Goal: Information Seeking & Learning: Check status

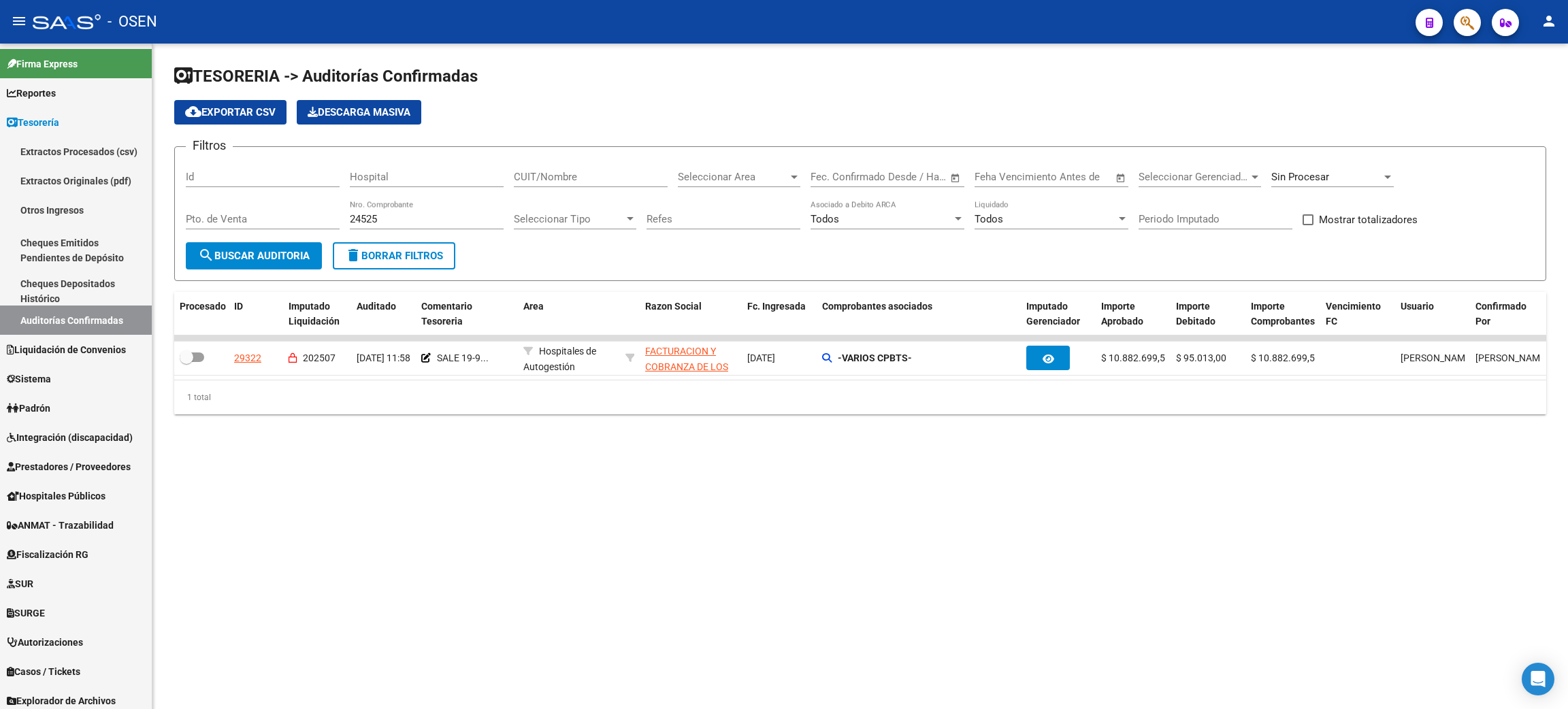
click at [918, 495] on mat-sidenav-content "TESORERIA -> Auditorías Confirmadas cloud_download Exportar CSV Descarga Masiva…" at bounding box center [860, 376] width 1416 height 665
click at [107, 354] on span "Liquidación de Convenios" at bounding box center [66, 349] width 119 height 15
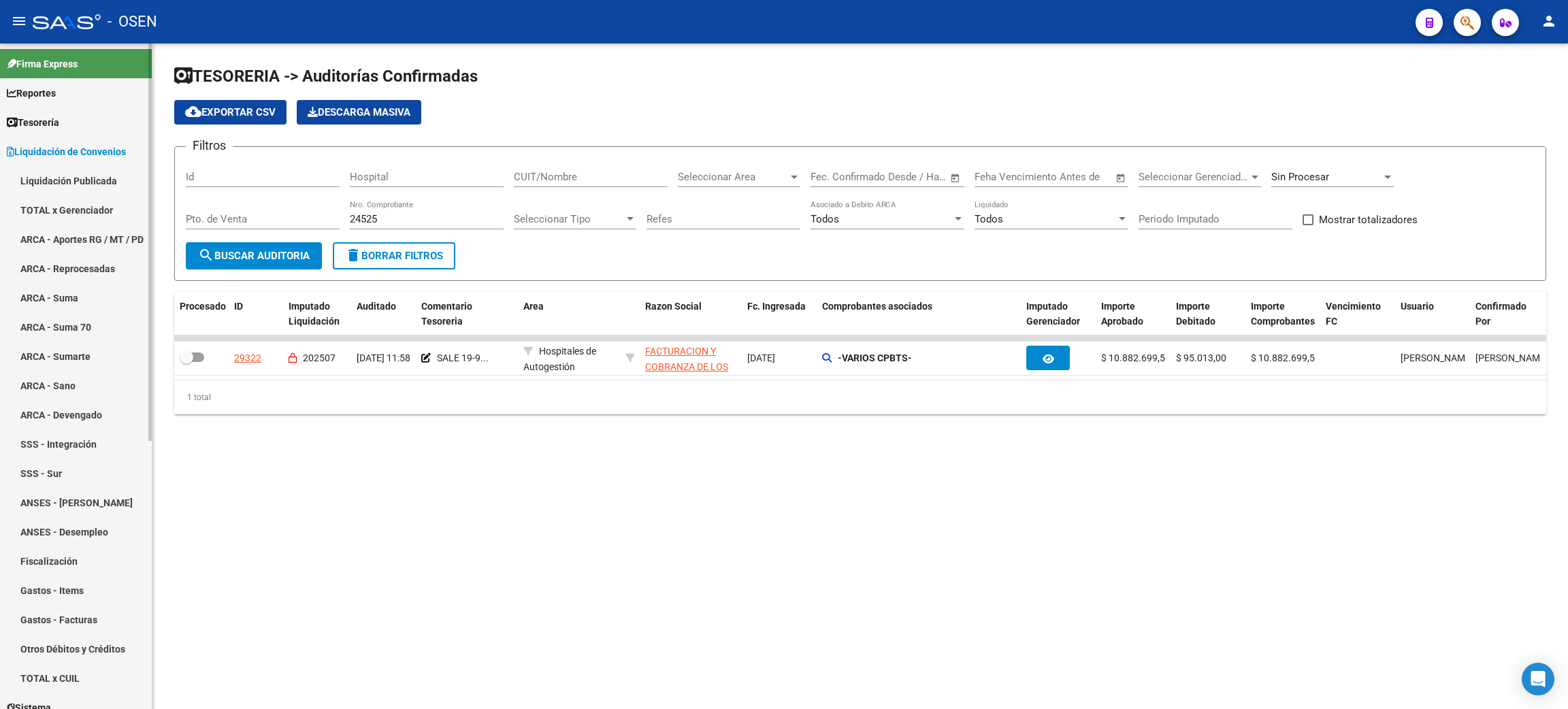
click at [83, 185] on link "Liquidación Publicada" at bounding box center [76, 181] width 152 height 30
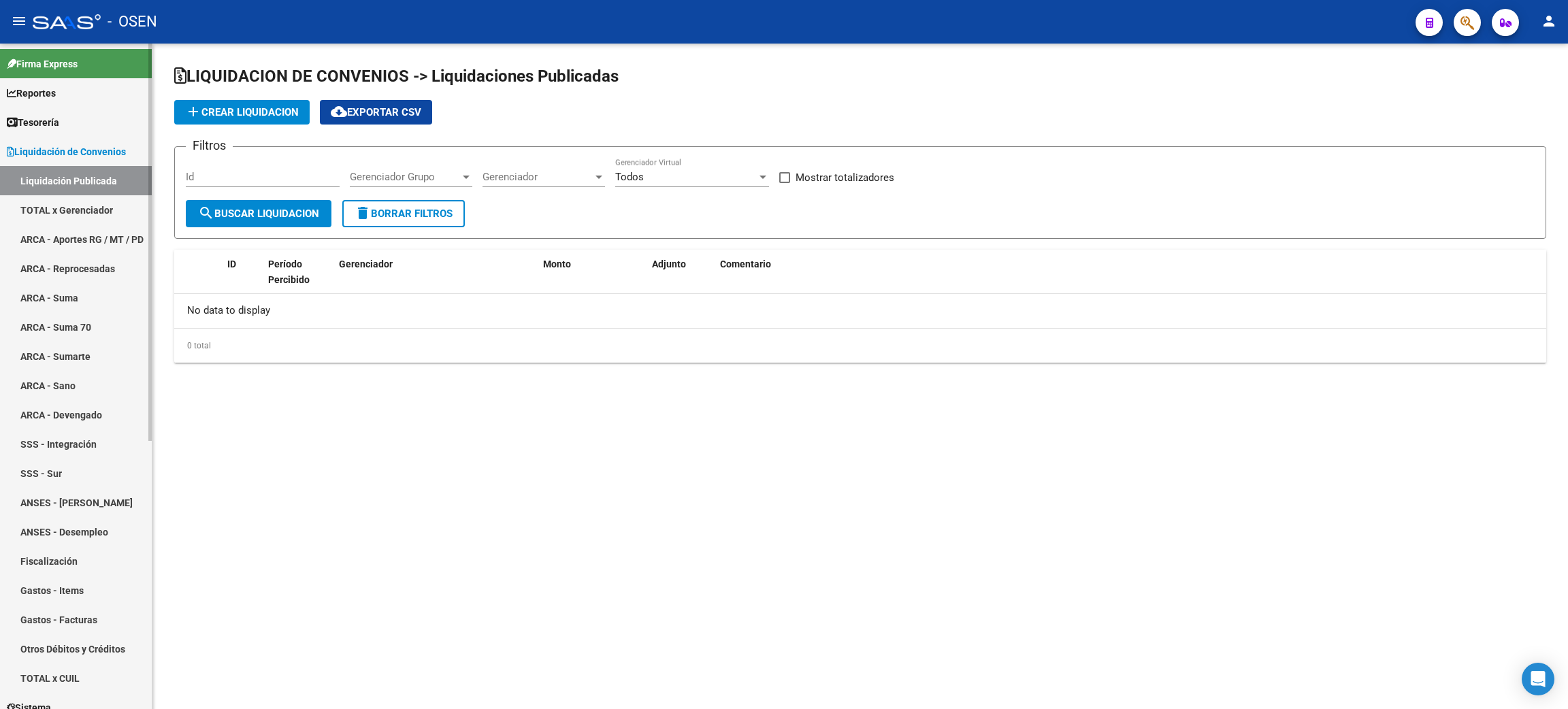
checkbox input "true"
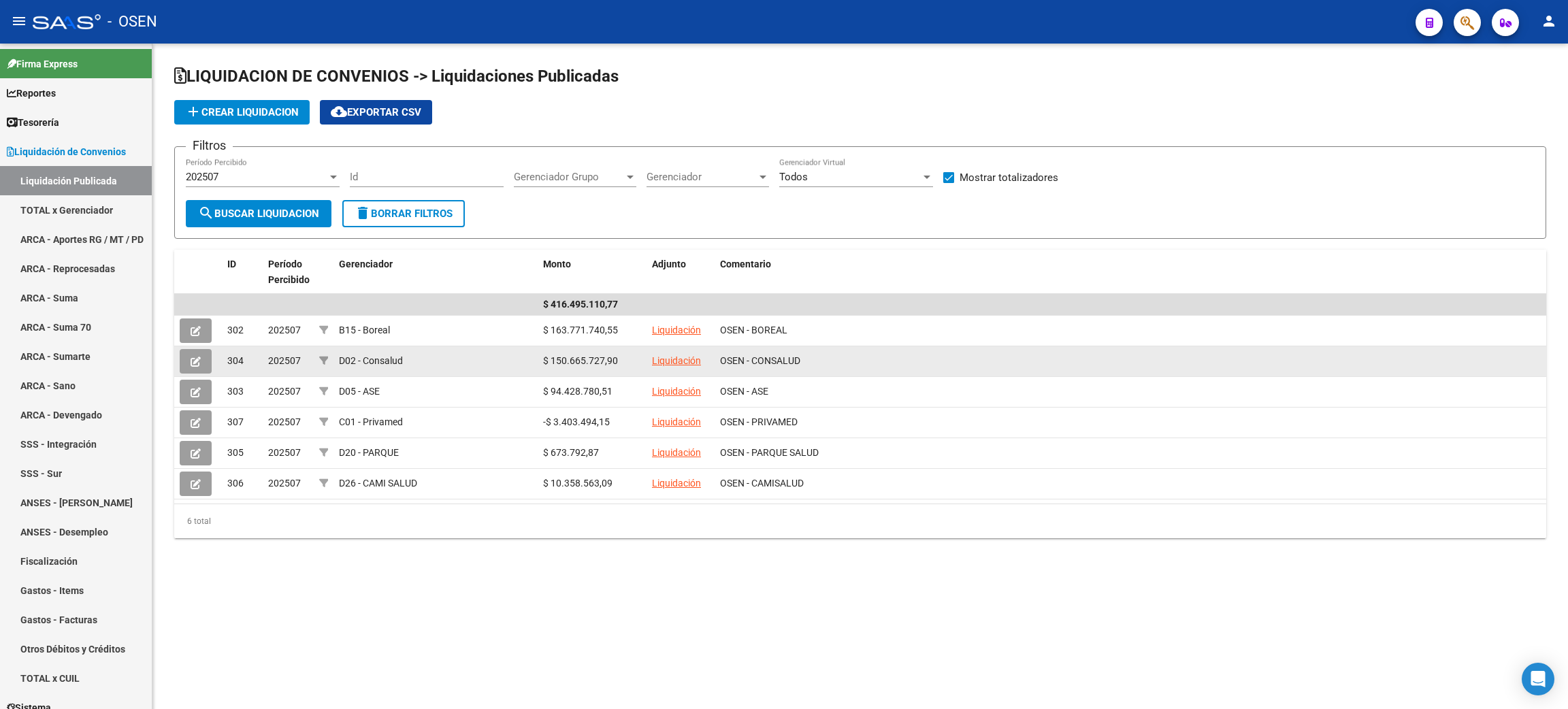
click at [684, 357] on link "Liquidación" at bounding box center [676, 360] width 49 height 11
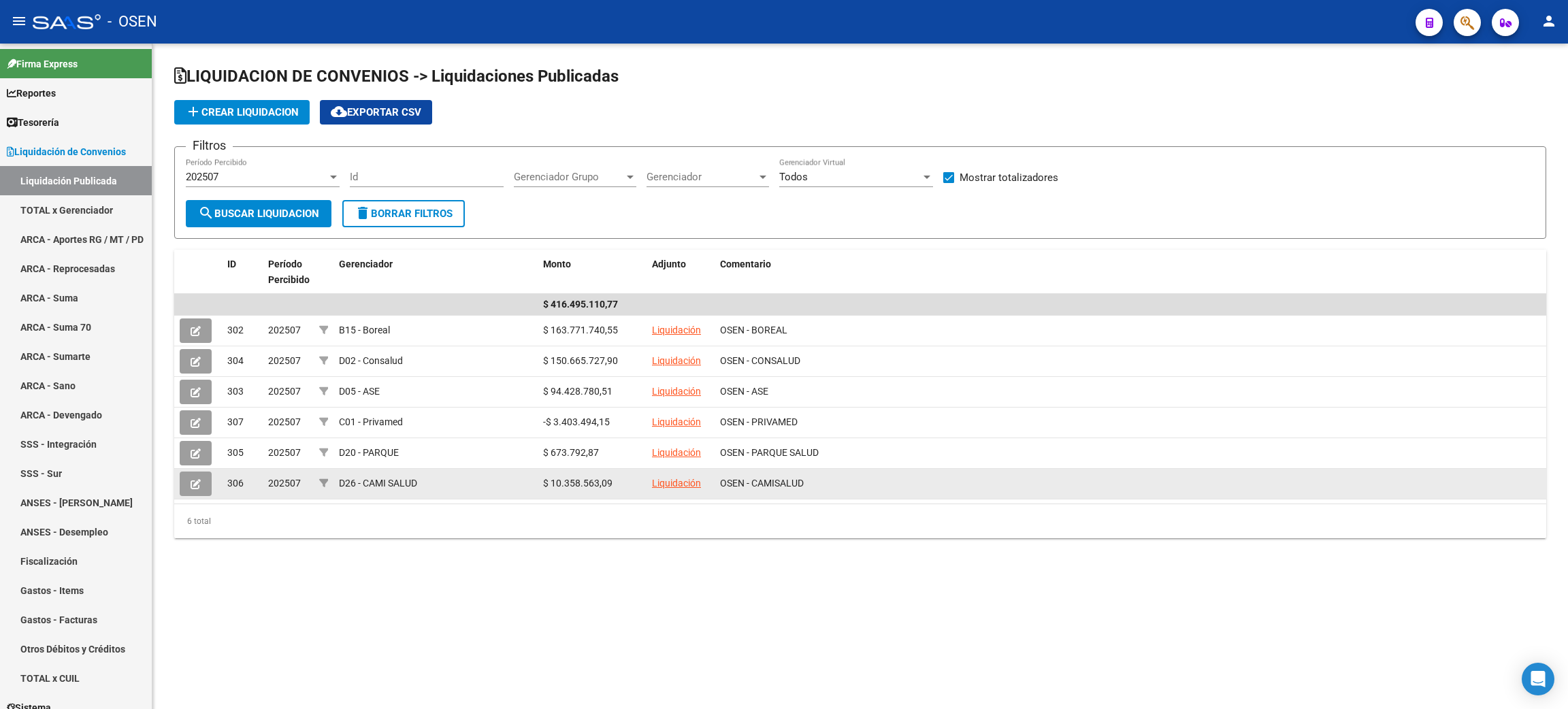
click at [682, 483] on link "Liquidación" at bounding box center [676, 483] width 49 height 11
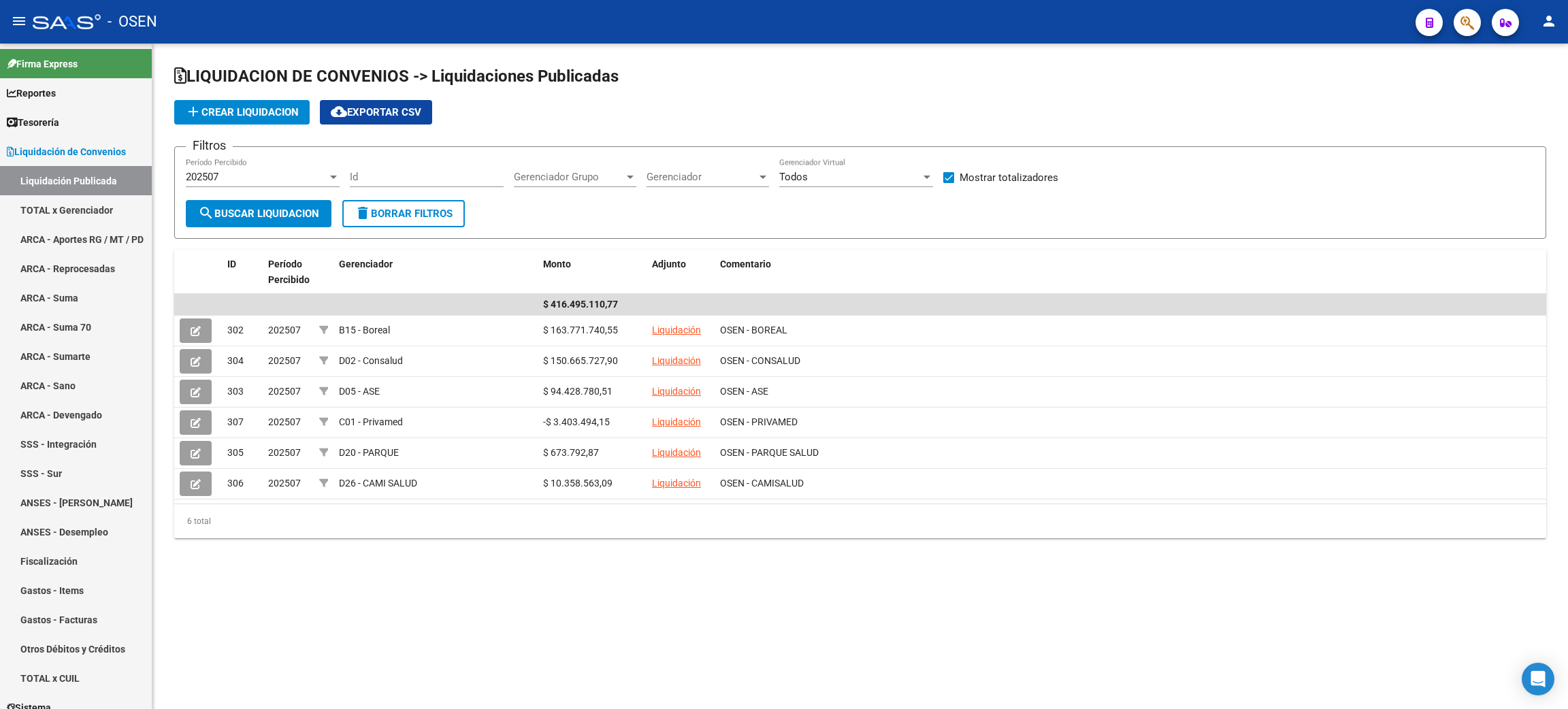
click at [721, 604] on mat-sidenav-content "LIQUIDACION DE CONVENIOS -> Liquidaciones Publicadas add Crear Liquidacion clou…" at bounding box center [860, 376] width 1416 height 665
drag, startPoint x: 168, startPoint y: 79, endPoint x: 690, endPoint y: 68, distance: 522.1
click at [690, 68] on div "LIQUIDACION DE CONVENIOS -> Liquidaciones Publicadas add Crear Liquidacion clou…" at bounding box center [860, 312] width 1416 height 538
click at [824, 68] on h1 "LIQUIDACION DE CONVENIOS -> Liquidaciones Publicadas" at bounding box center [859, 77] width 1372 height 24
drag, startPoint x: 744, startPoint y: 84, endPoint x: 172, endPoint y: 60, distance: 572.5
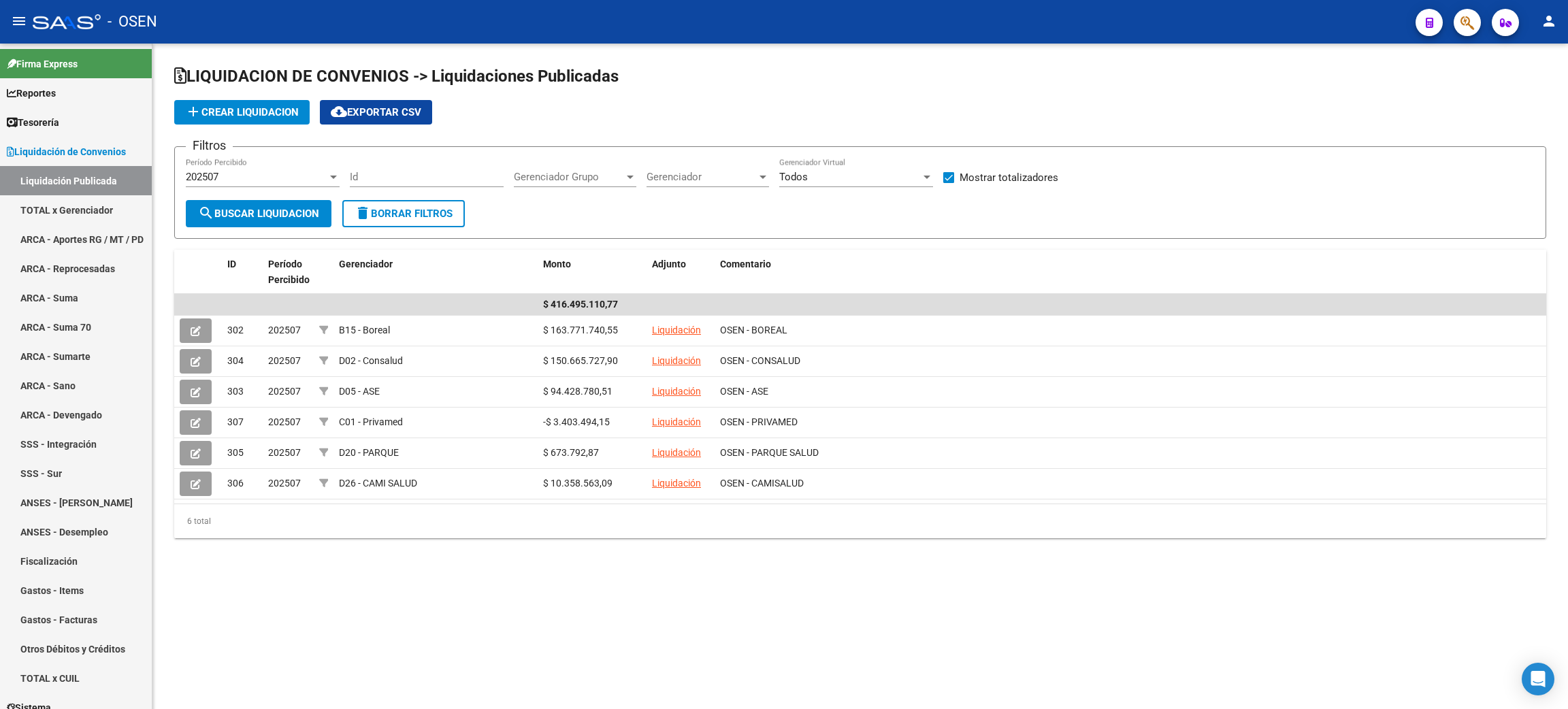
click at [172, 60] on div "LIQUIDACION DE CONVENIOS -> Liquidaciones Publicadas add Crear Liquidacion clou…" at bounding box center [860, 312] width 1416 height 538
click at [815, 571] on div "LIQUIDACION DE CONVENIOS -> Liquidaciones Publicadas add Crear Liquidacion clou…" at bounding box center [860, 312] width 1416 height 538
click at [573, 648] on mat-sidenav-content "LIQUIDACION DE CONVENIOS -> Liquidaciones Publicadas add Crear Liquidacion clou…" at bounding box center [860, 376] width 1416 height 665
click at [84, 120] on link "Tesorería" at bounding box center [76, 122] width 152 height 30
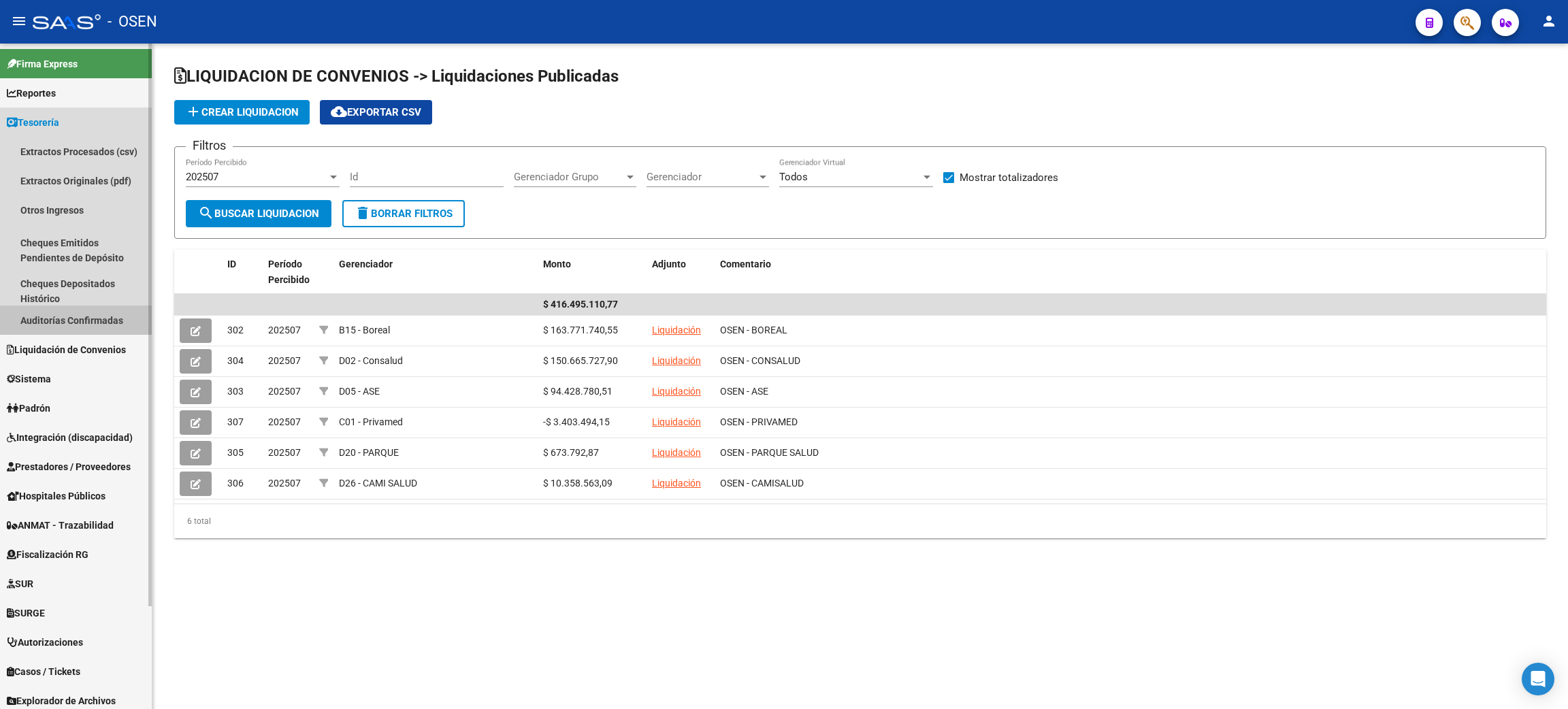
click at [71, 314] on link "Auditorías Confirmadas" at bounding box center [76, 320] width 152 height 30
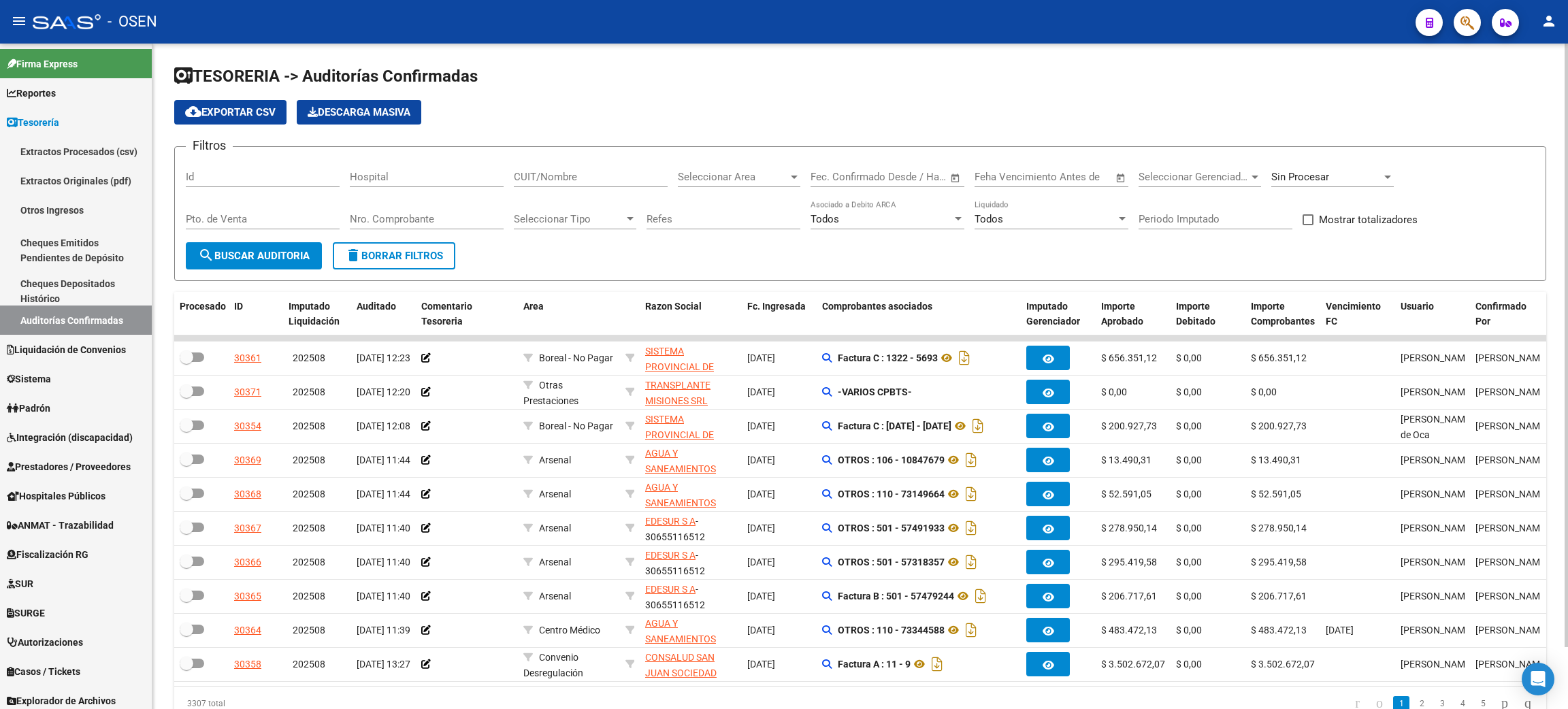
click at [603, 175] on input "CUIT/Nombre" at bounding box center [590, 176] width 154 height 12
paste input "30999275474"
type input "30999275474"
click at [266, 259] on span "search Buscar Auditoria" at bounding box center [253, 255] width 111 height 12
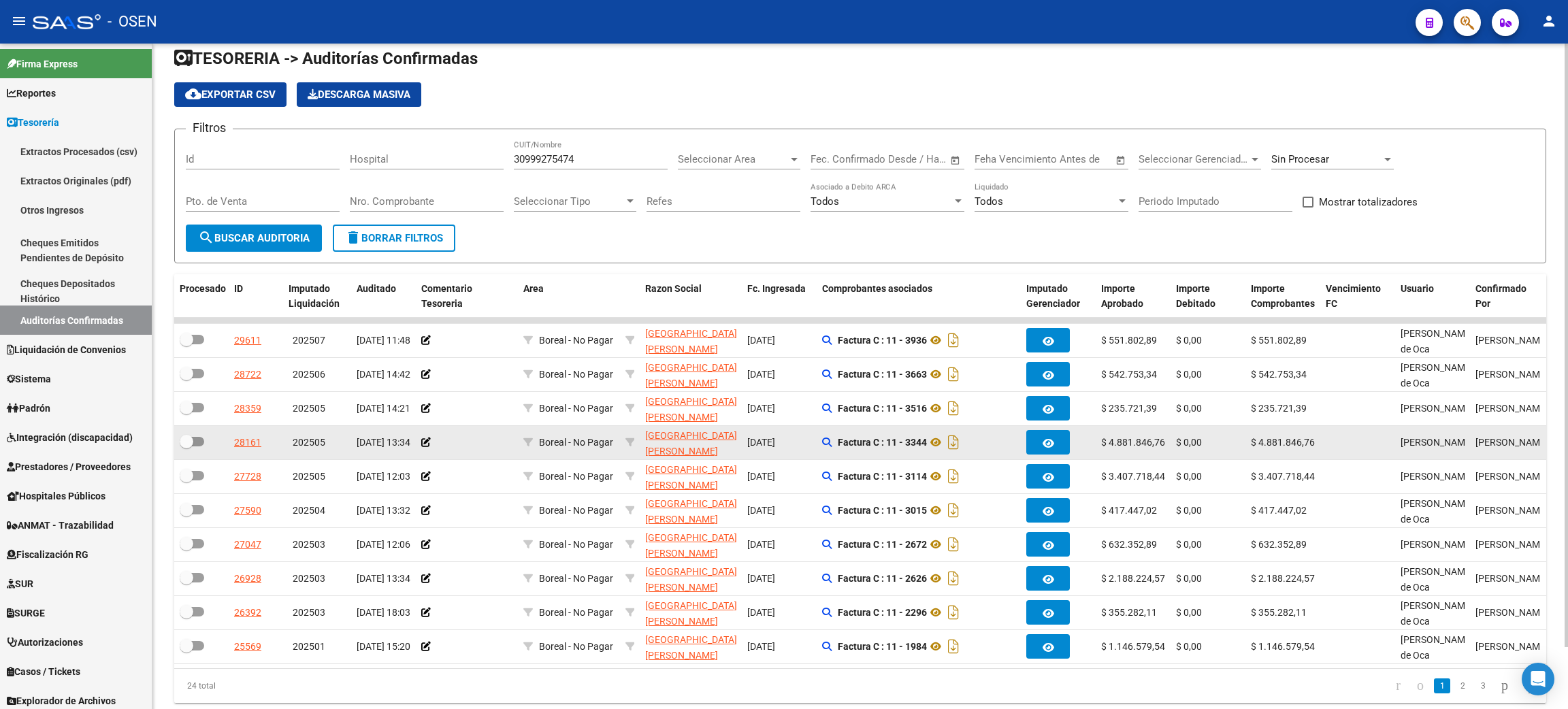
scroll to position [68, 0]
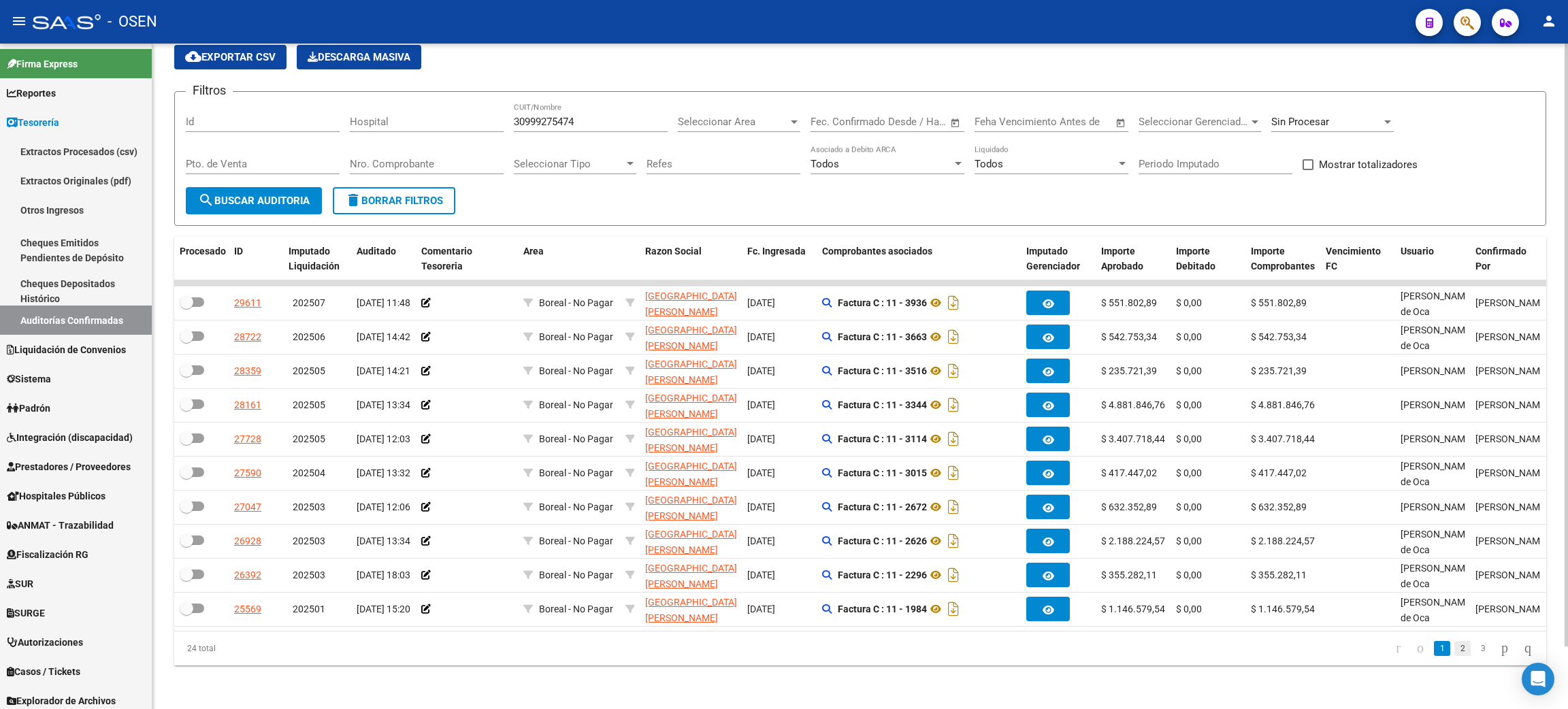
click at [1454, 647] on link "2" at bounding box center [1463, 648] width 16 height 15
click at [1475, 645] on link "3" at bounding box center [1483, 648] width 16 height 15
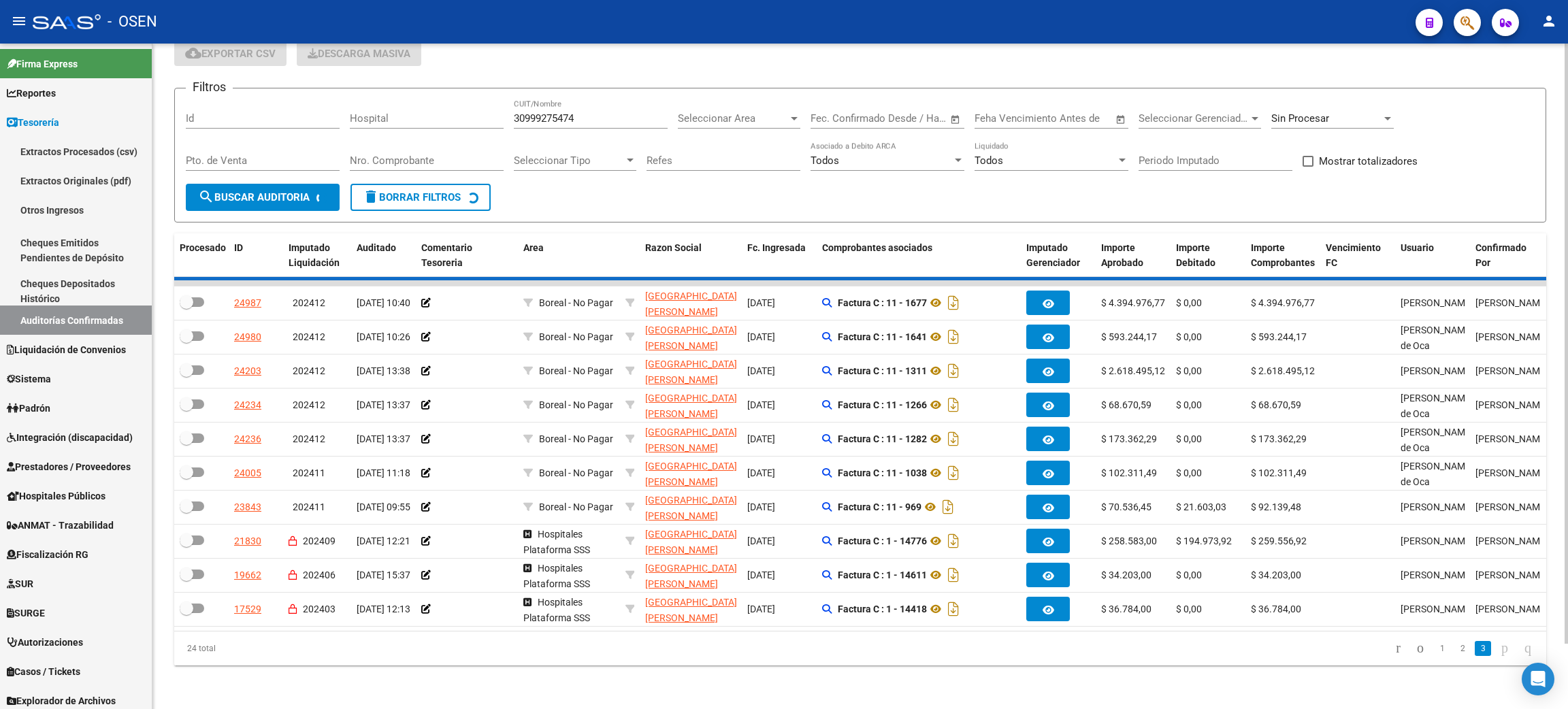
scroll to position [0, 0]
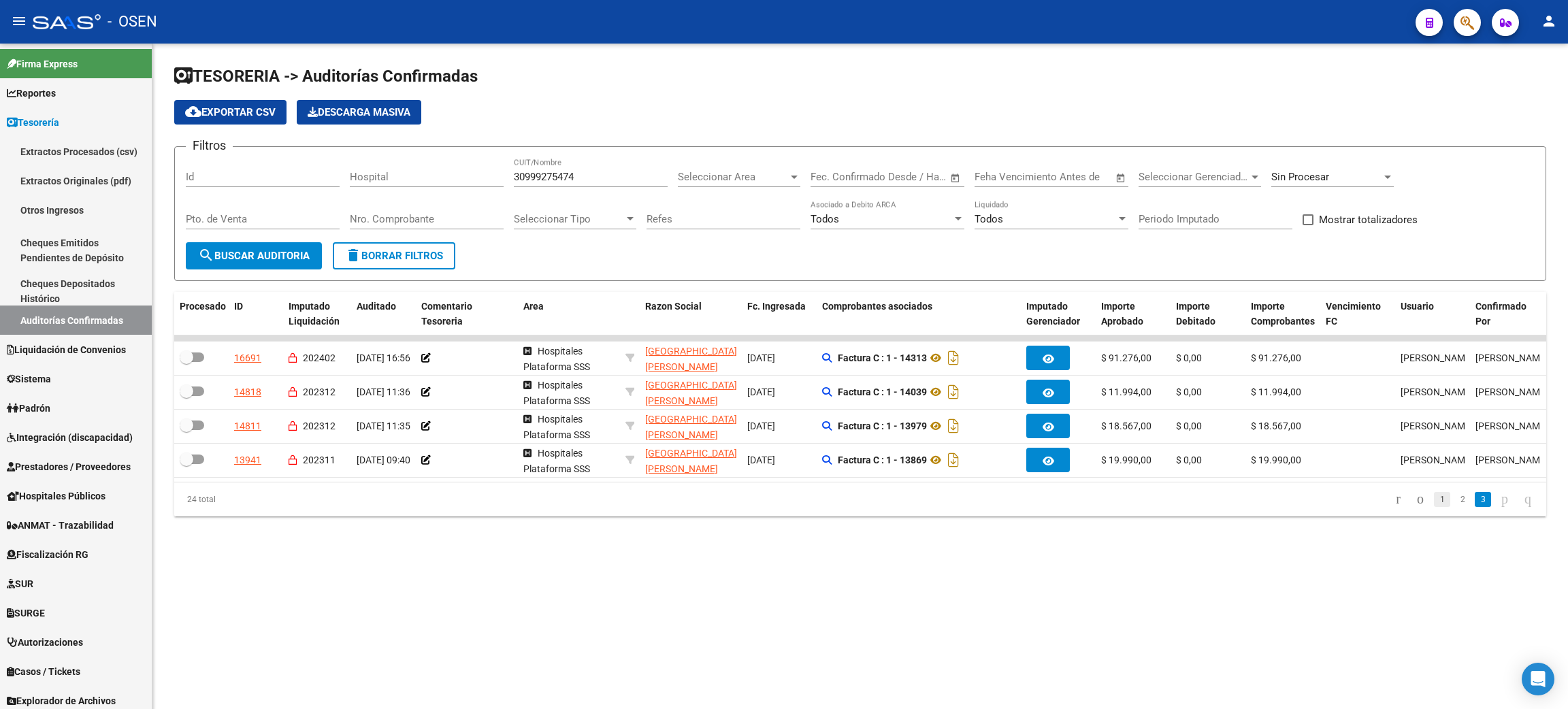
click at [1434, 506] on link "1" at bounding box center [1442, 499] width 16 height 15
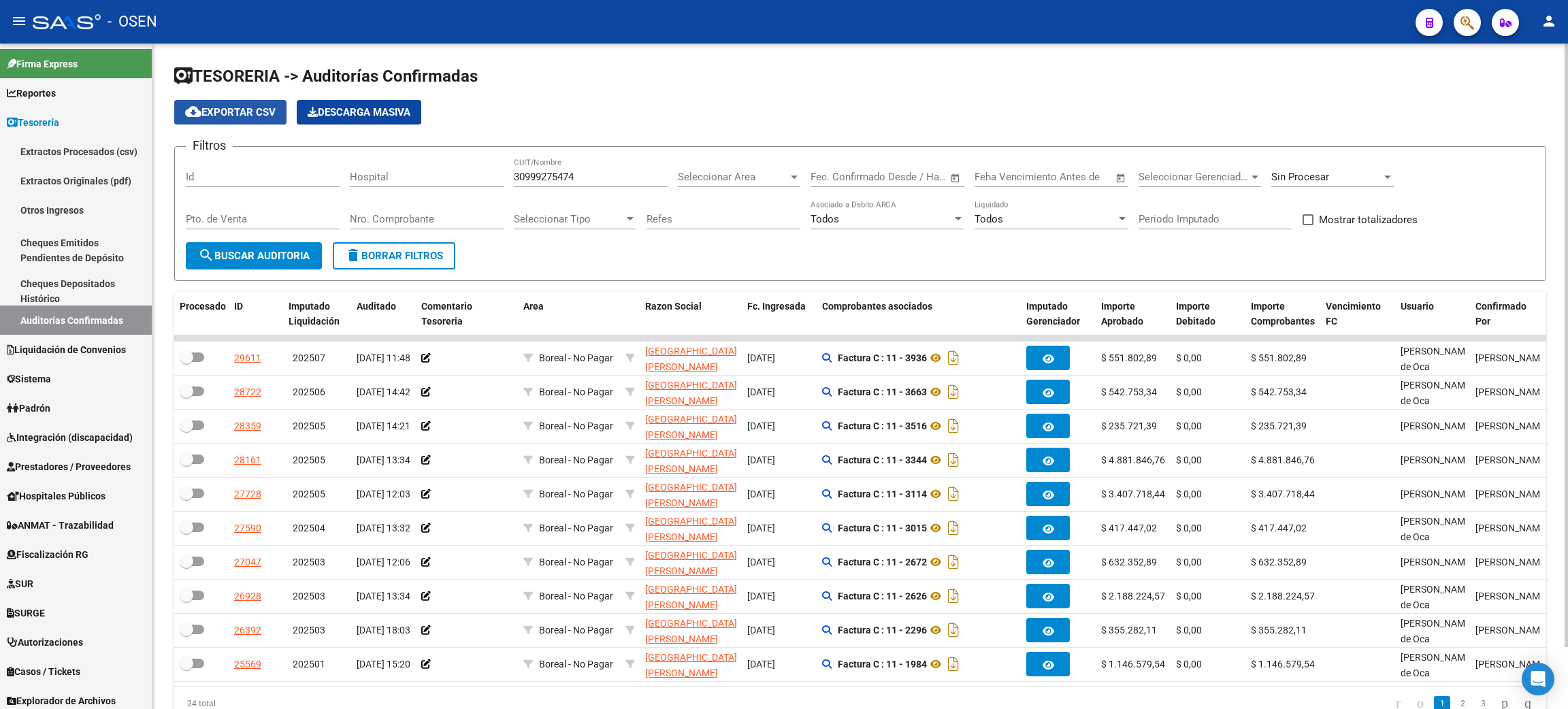
click at [212, 110] on span "cloud_download Exportar CSV" at bounding box center [231, 112] width 91 height 12
drag, startPoint x: 591, startPoint y: 169, endPoint x: 459, endPoint y: 162, distance: 132.2
click at [459, 162] on div "Filtros Id Hospital 30999275474 CUIT/Nombre Seleccionar Area Seleccionar Area S…" at bounding box center [859, 200] width 1349 height 84
click at [431, 250] on span "delete Borrar Filtros" at bounding box center [394, 255] width 98 height 12
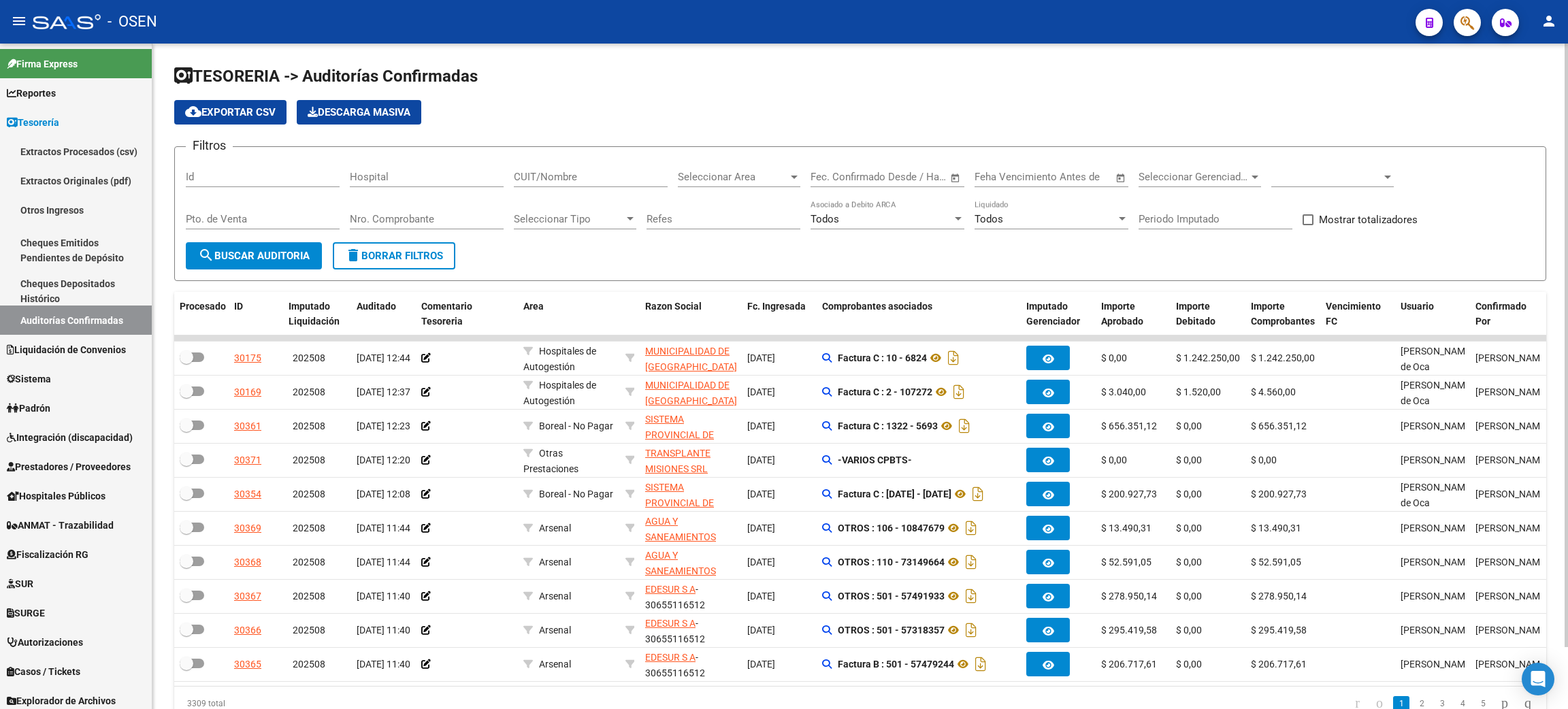
click at [405, 221] on input "Nro. Comprobante" at bounding box center [426, 218] width 154 height 12
paste input "2785"
type input "2785"
click at [279, 251] on span "search Buscar Auditoria" at bounding box center [253, 255] width 111 height 12
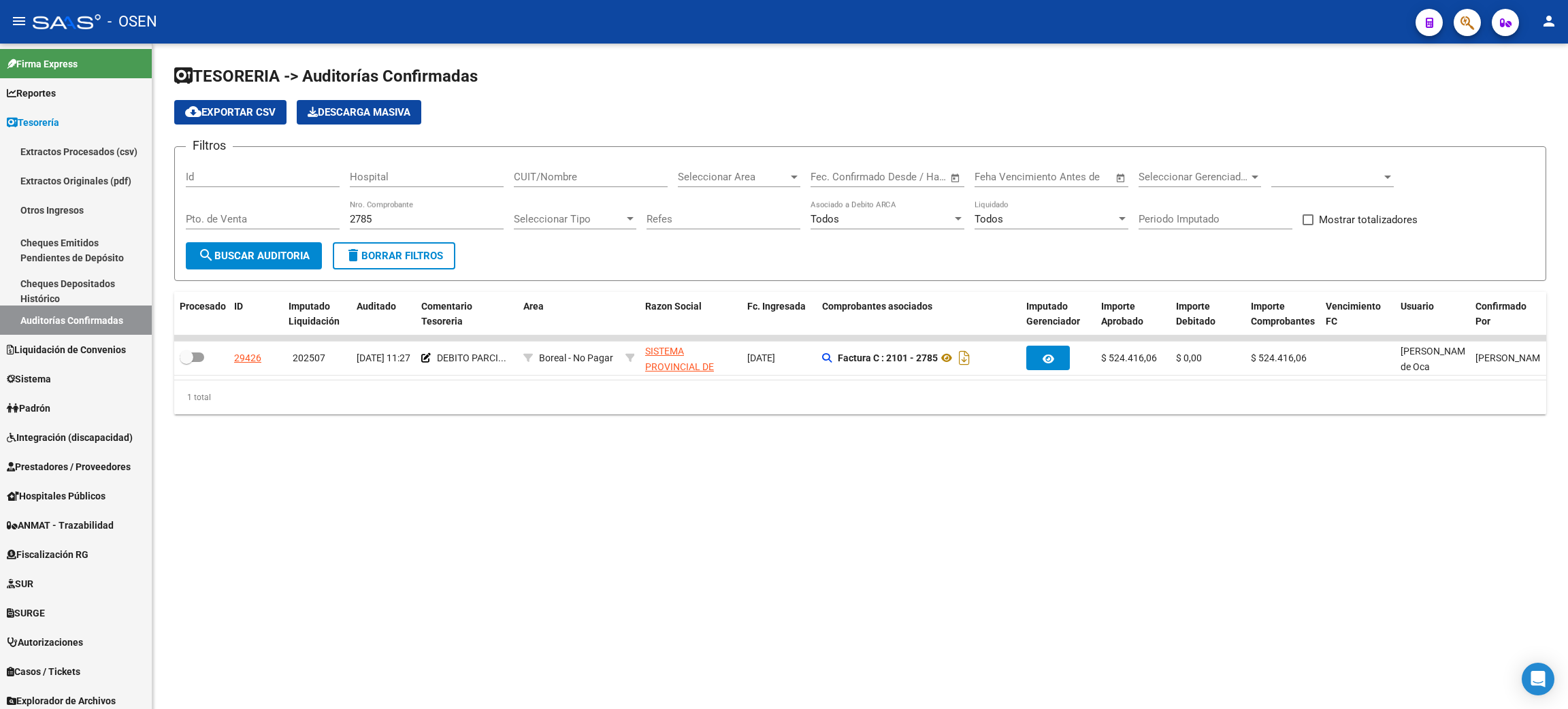
click at [860, 641] on mat-sidenav-content "TESORERIA -> Auditorías Confirmadas cloud_download Exportar CSV Descarga Masiva…" at bounding box center [860, 376] width 1416 height 665
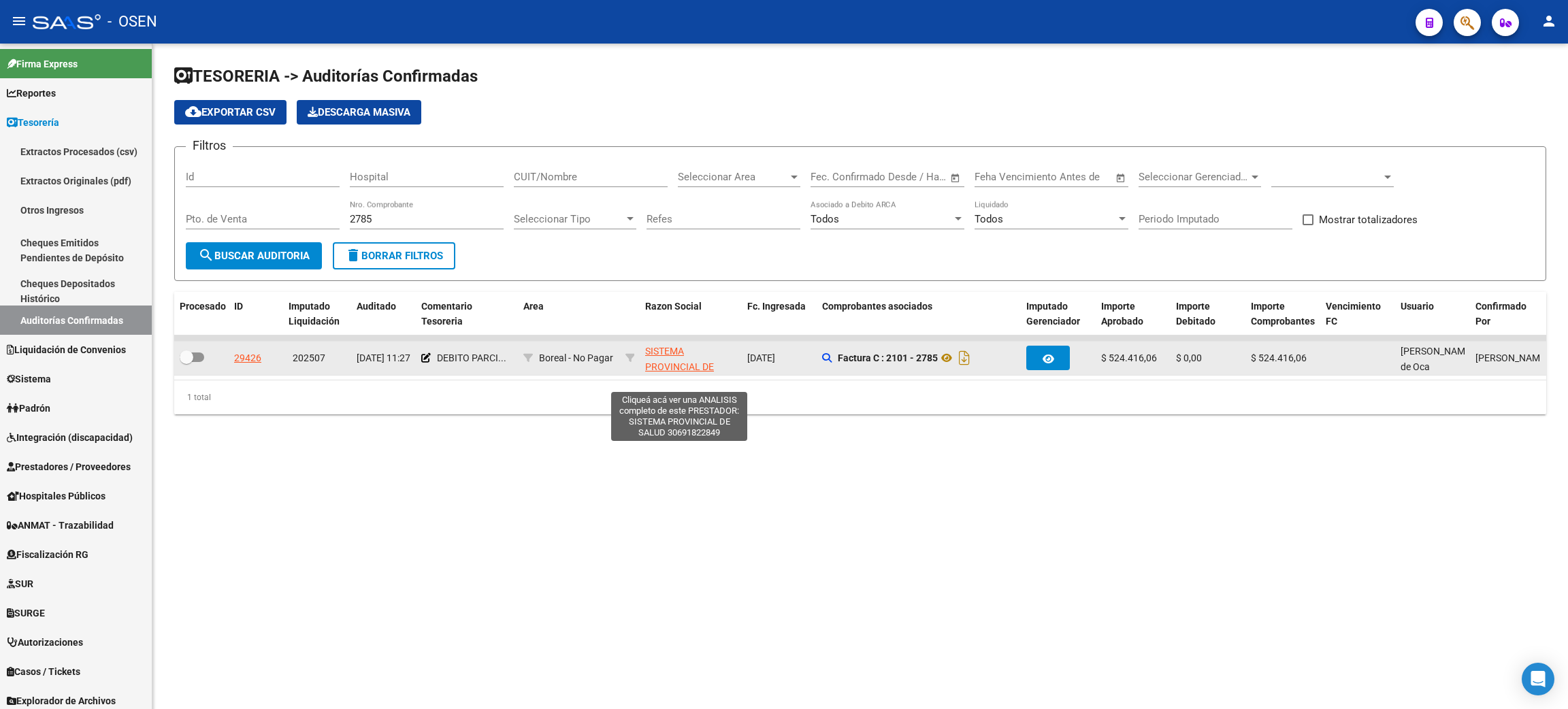
click at [652, 361] on span "SISTEMA PROVINCIAL DE SALUD" at bounding box center [679, 366] width 68 height 42
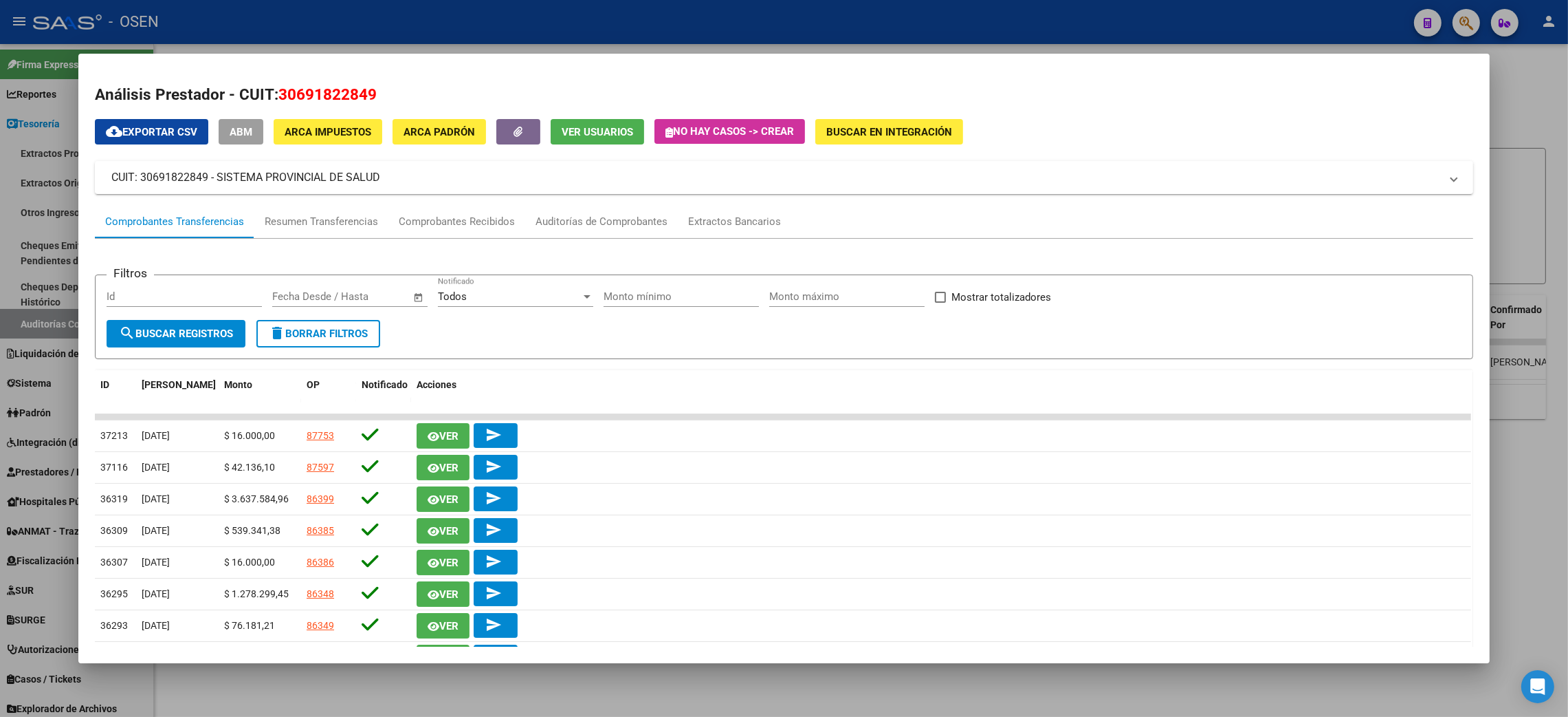
drag, startPoint x: 271, startPoint y: 97, endPoint x: 395, endPoint y: 97, distance: 124.0
click at [395, 97] on h2 "Análisis Prestador - CUIT: 30691822849" at bounding box center [784, 95] width 1378 height 23
copy span "30691822849"
click at [1550, 87] on div at bounding box center [784, 358] width 1568 height 717
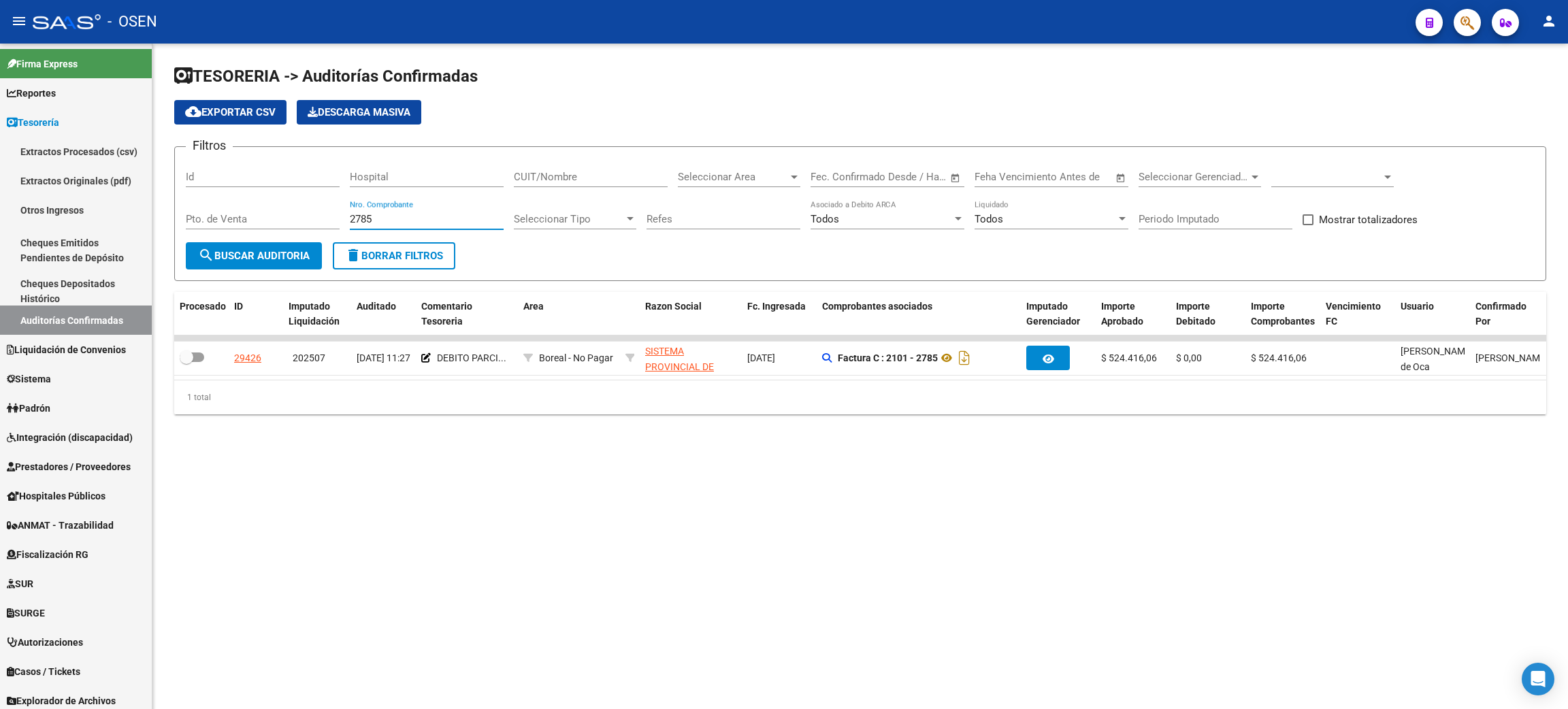
drag, startPoint x: 405, startPoint y: 212, endPoint x: 299, endPoint y: 212, distance: 106.0
click at [299, 212] on div "Filtros Id Hospital CUIT/Nombre Seleccionar Area Seleccionar Area Start date – …" at bounding box center [859, 200] width 1349 height 84
click at [752, 178] on span "Seleccionar Area" at bounding box center [733, 176] width 110 height 12
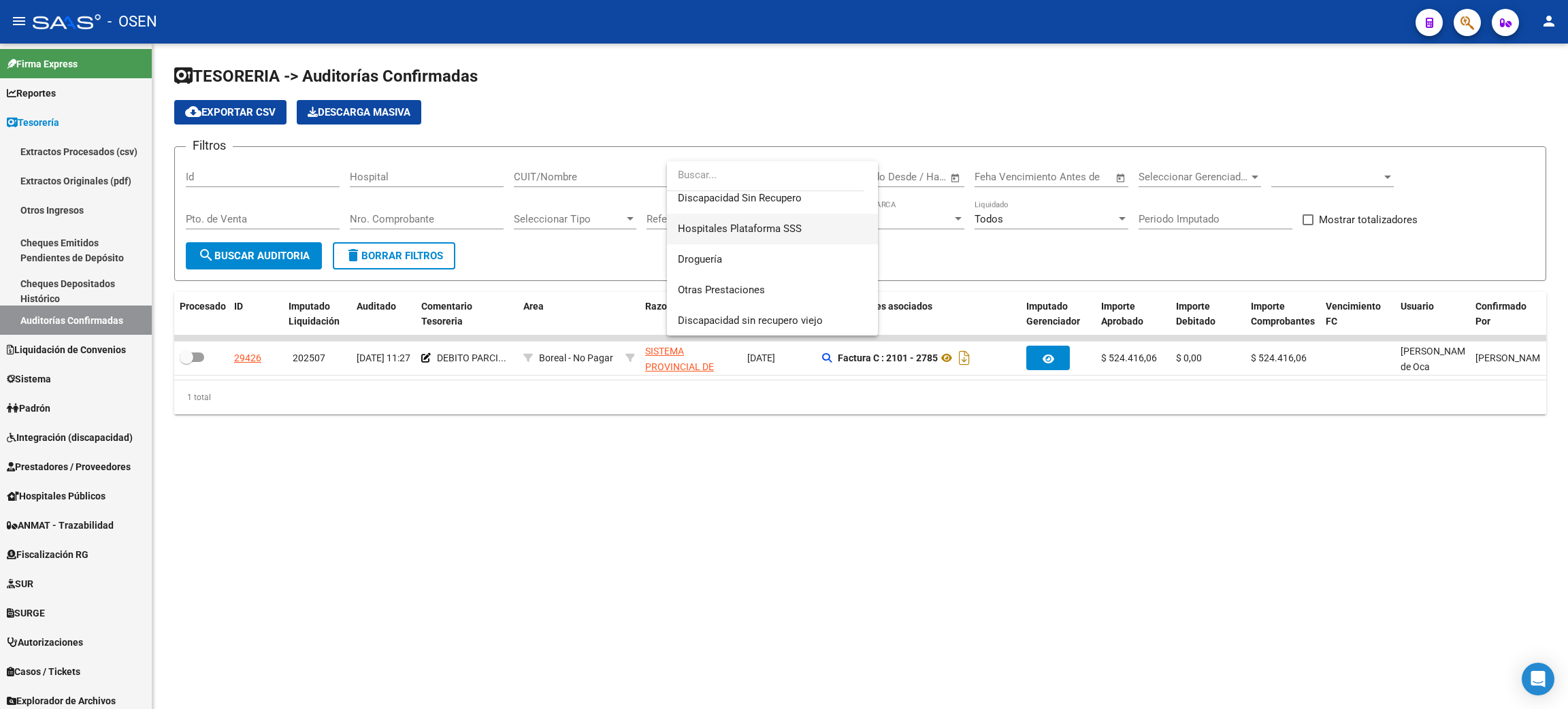
click at [815, 240] on span "Hospitales Plataforma SSS" at bounding box center [773, 228] width 190 height 30
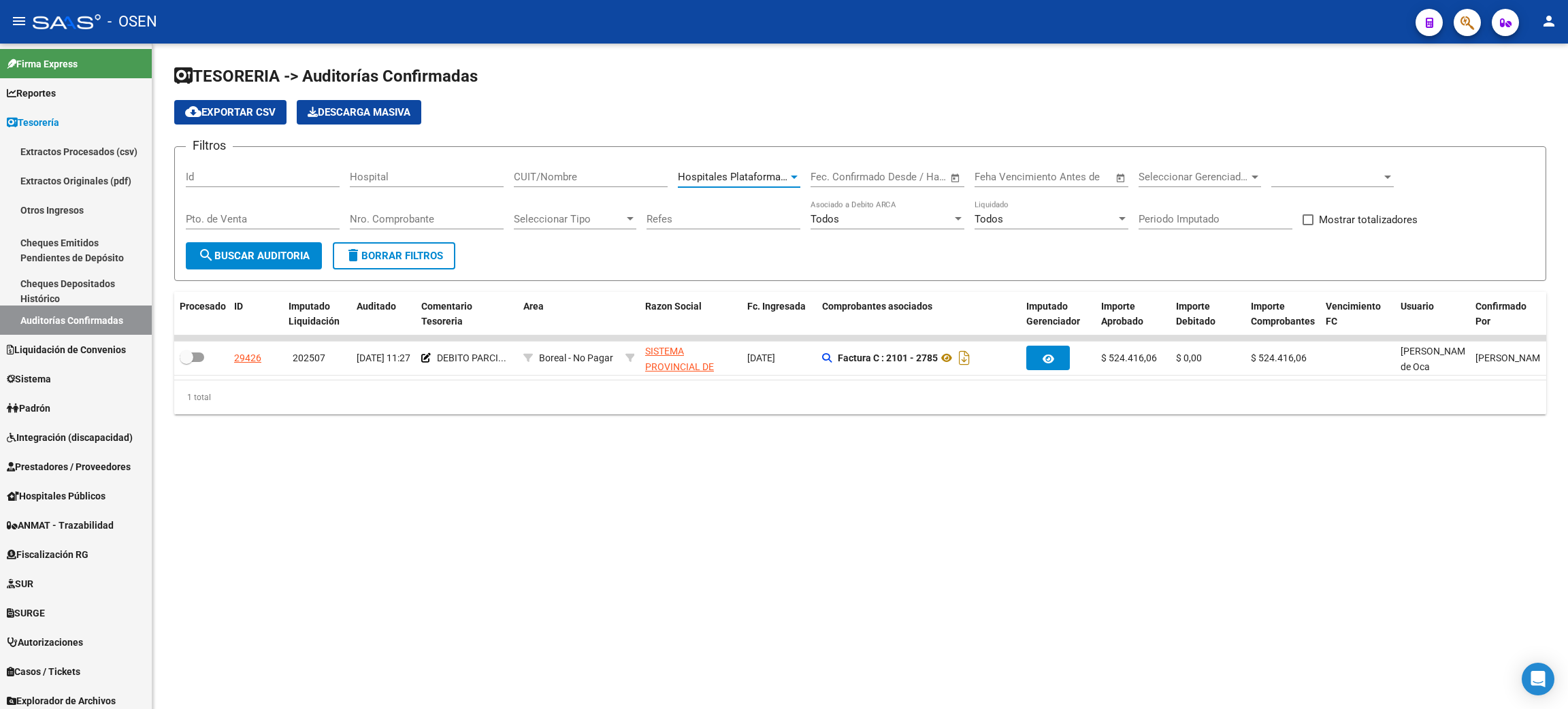
click at [432, 175] on input "Hospital" at bounding box center [426, 176] width 154 height 12
click at [549, 171] on input "CUIT/Nombre" at bounding box center [590, 176] width 154 height 12
paste input "30691822849"
type input "30691822849"
click at [272, 256] on span "search Buscar Auditoria" at bounding box center [253, 255] width 111 height 12
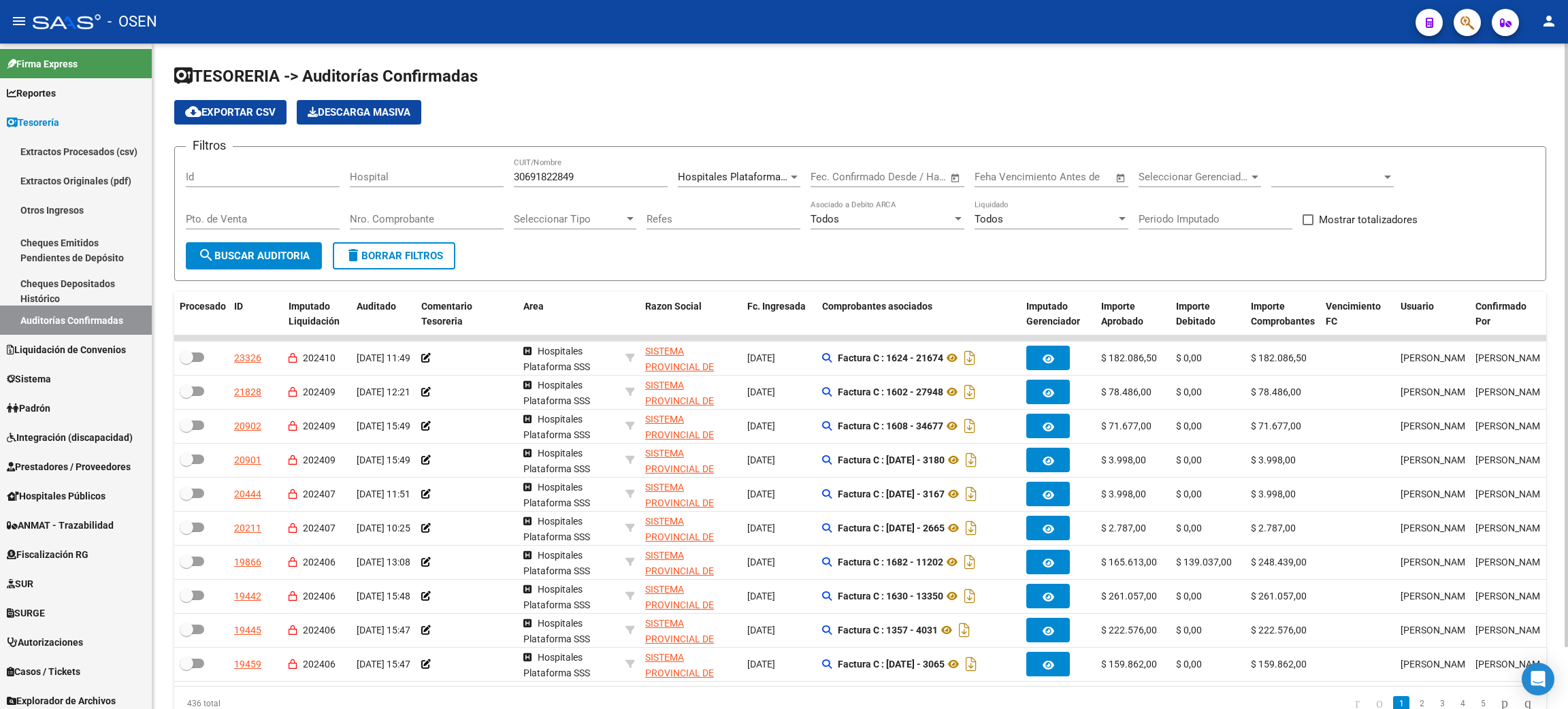
click at [1332, 180] on span at bounding box center [1327, 176] width 110 height 12
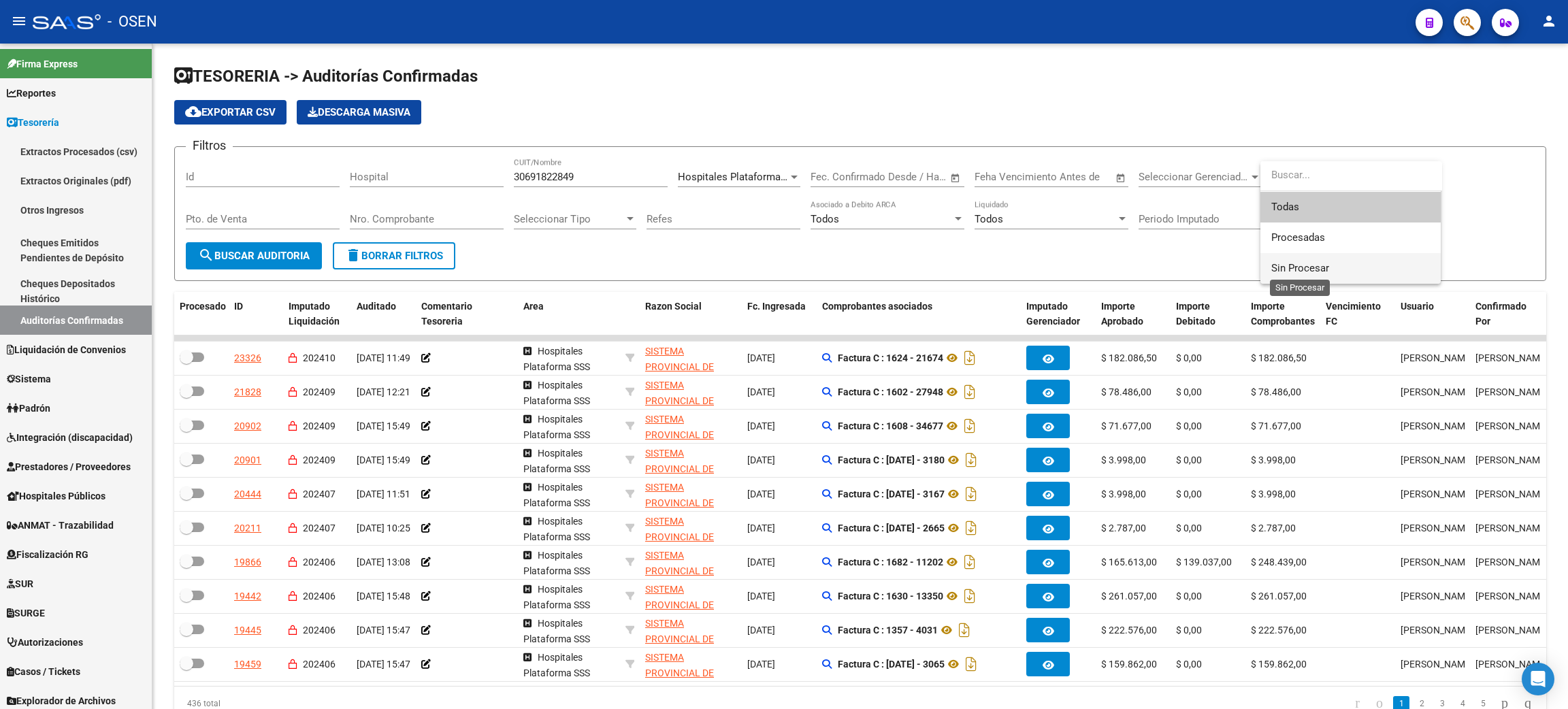
click at [1315, 267] on span "Sin Procesar" at bounding box center [1300, 268] width 58 height 12
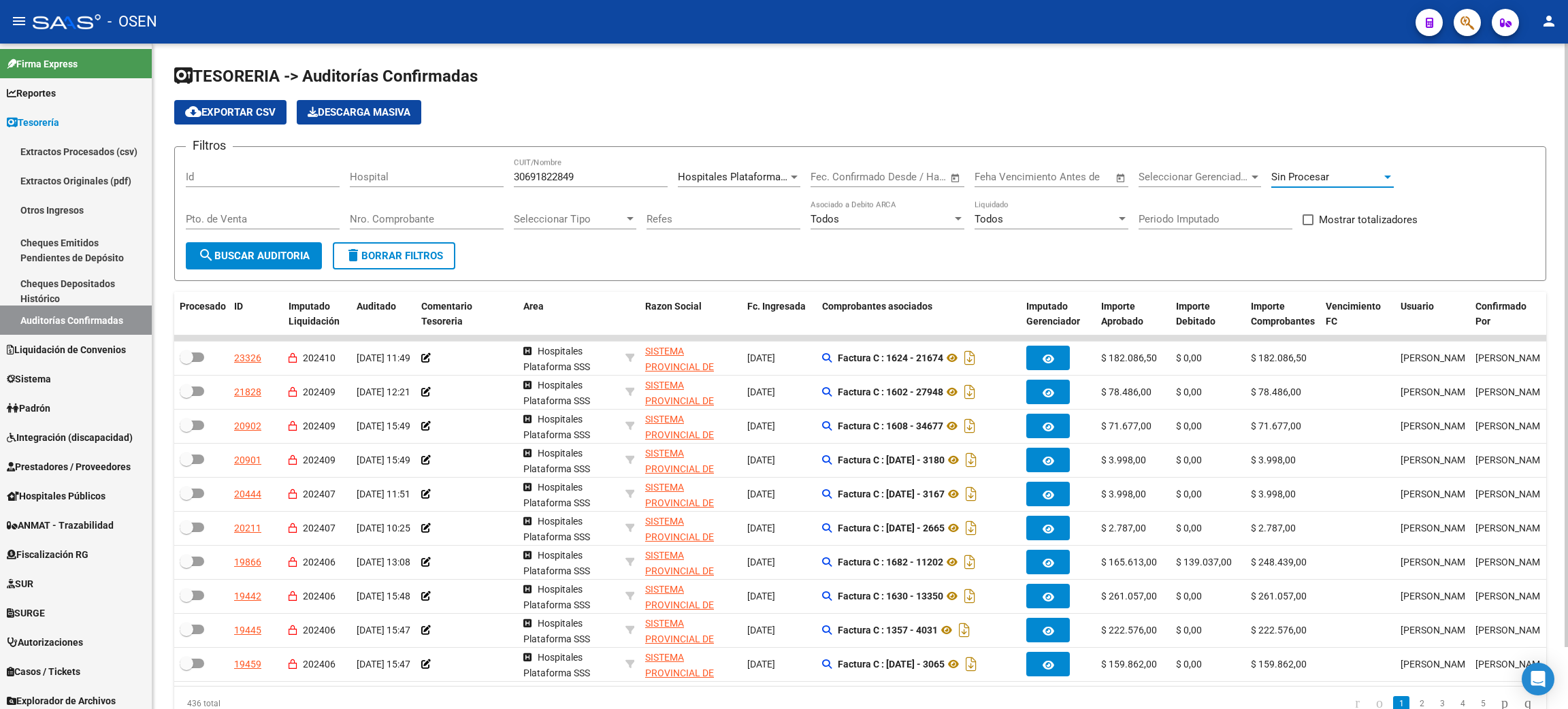
click at [277, 259] on span "search Buscar Auditoria" at bounding box center [253, 255] width 111 height 12
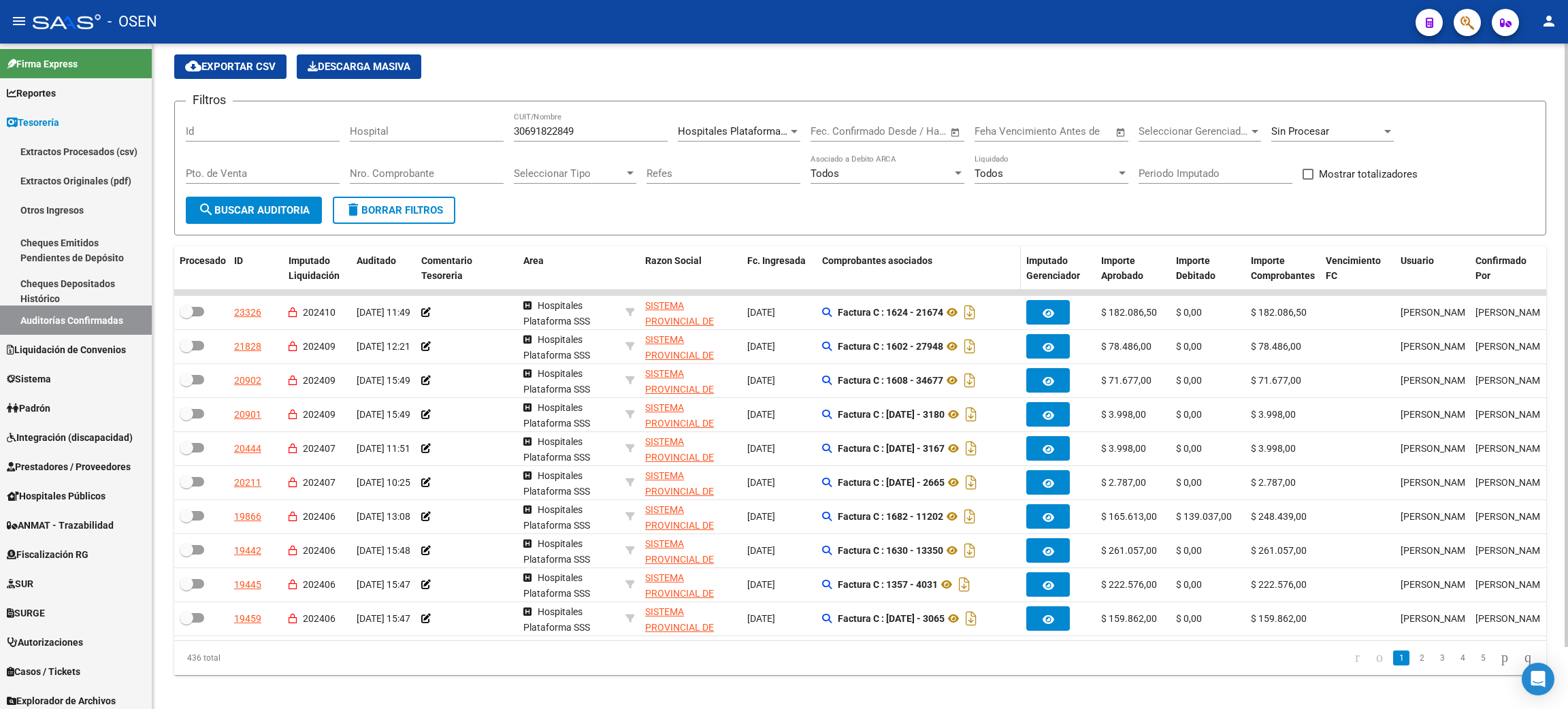
scroll to position [68, 0]
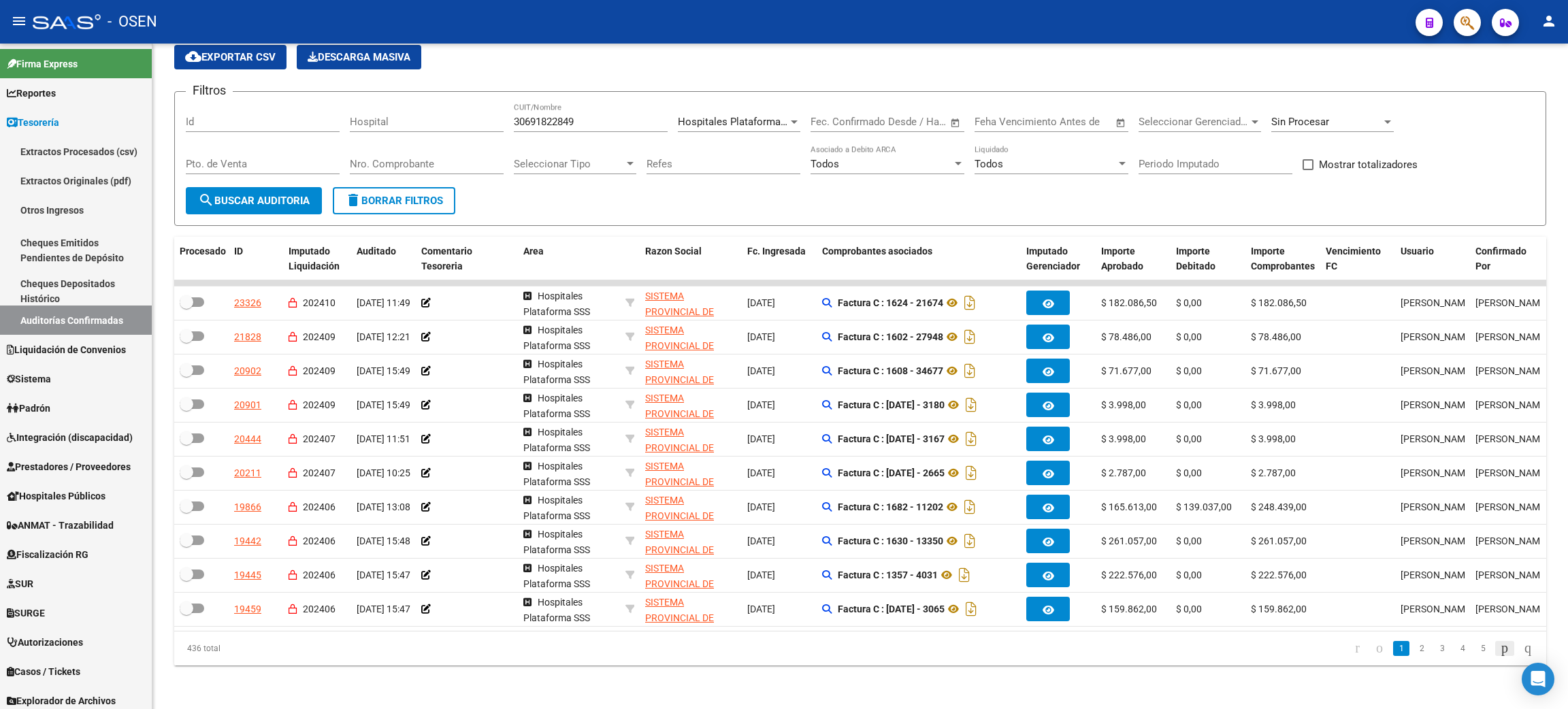
click at [1499, 646] on icon "go to next page" at bounding box center [1504, 647] width 11 height 16
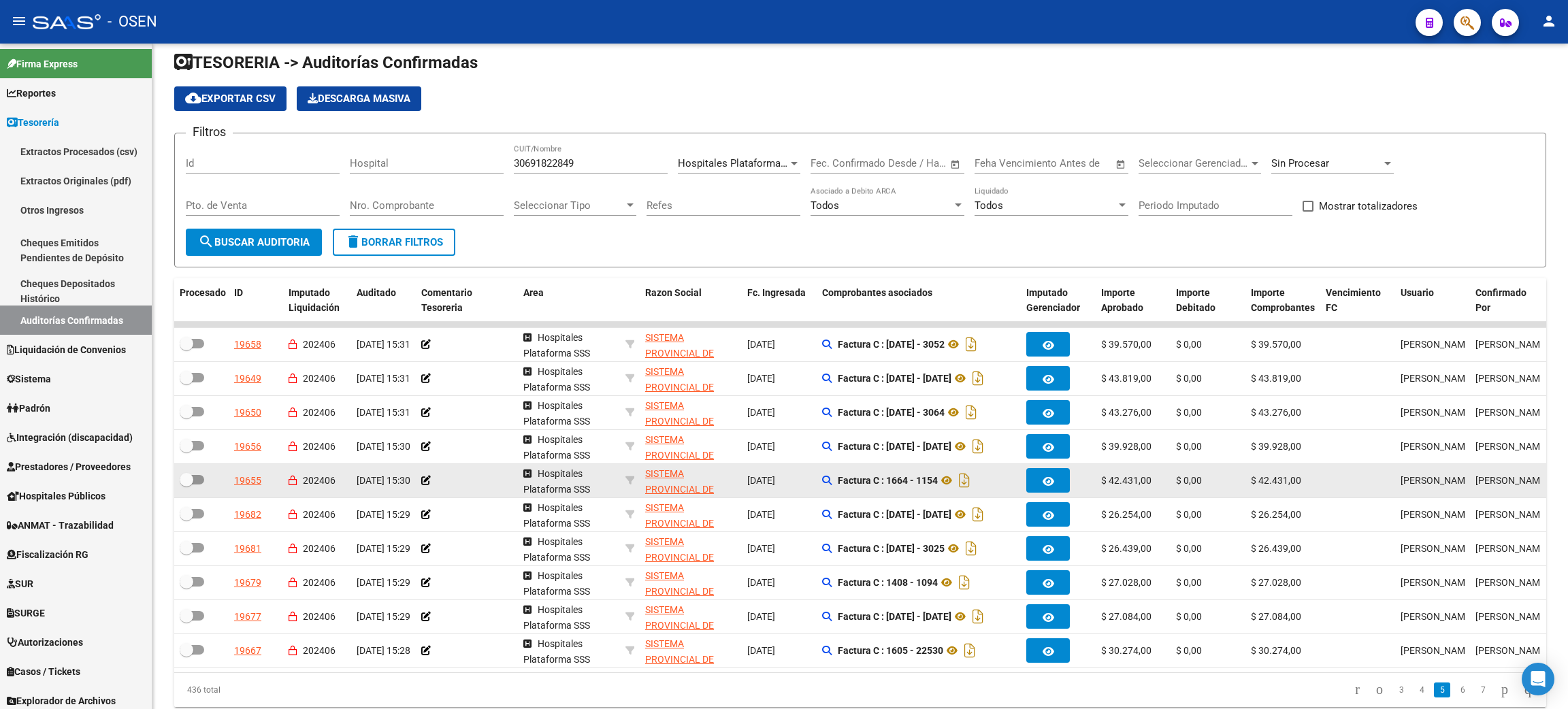
scroll to position [0, 0]
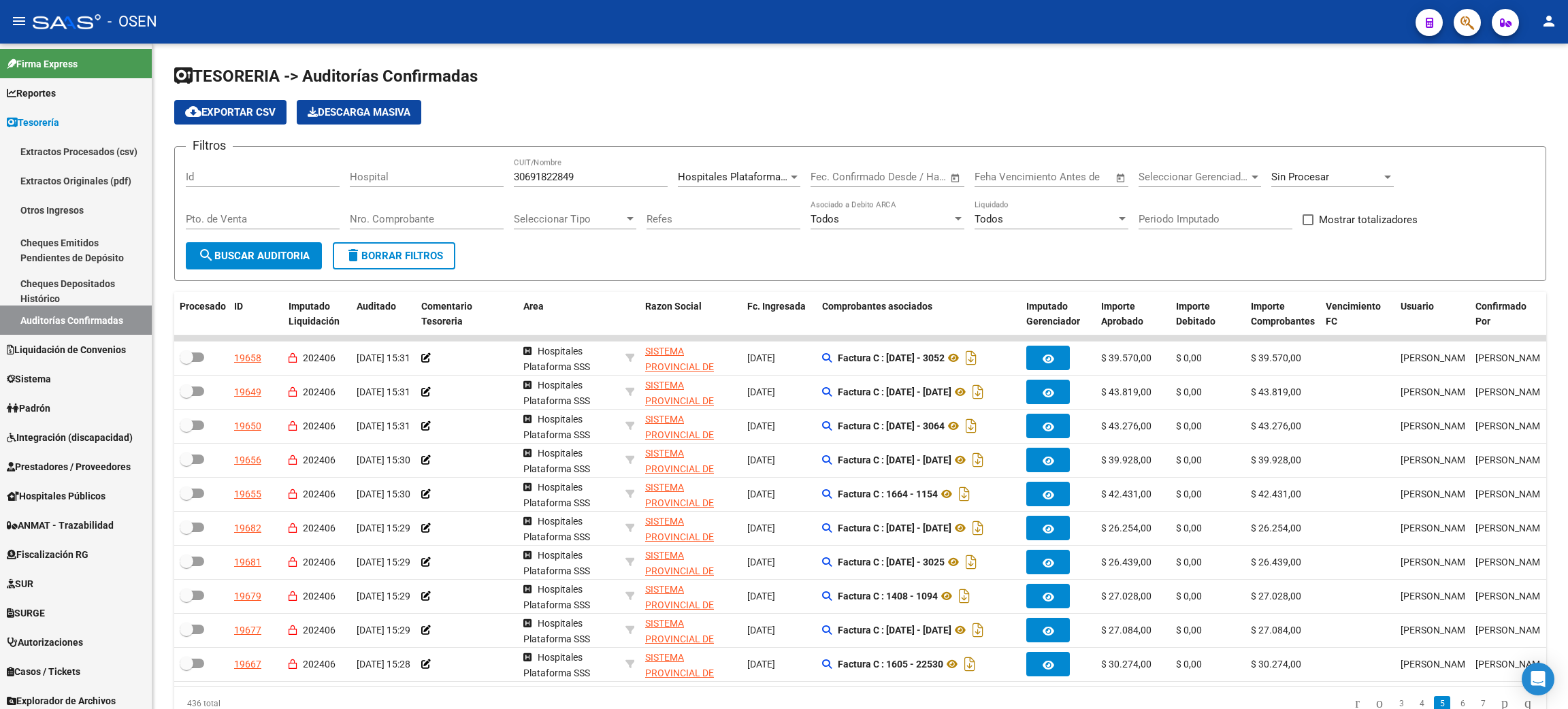
click at [213, 113] on span "cloud_download Exportar CSV" at bounding box center [231, 112] width 91 height 12
click at [1022, 264] on form "Filtros Id Hospital 30691822849 CUIT/Nombre Hospitales Plataforma SSS Seleccion…" at bounding box center [859, 214] width 1372 height 135
click at [1356, 214] on span "Mostrar totalizadores" at bounding box center [1368, 220] width 99 height 16
click at [1308, 225] on input "Mostrar totalizadores" at bounding box center [1307, 225] width 1 height 1
checkbox input "true"
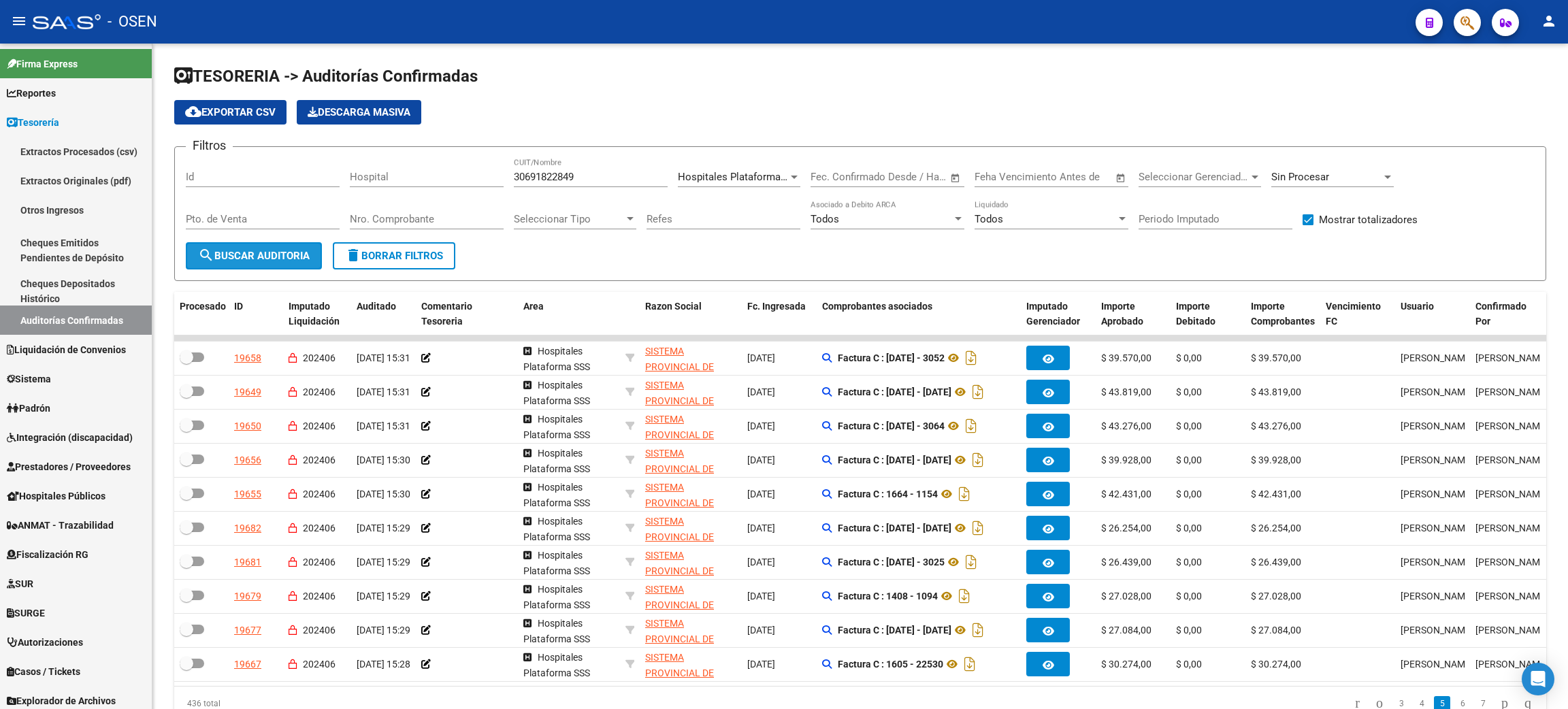
click at [260, 246] on button "search Buscar Auditoria" at bounding box center [253, 255] width 136 height 27
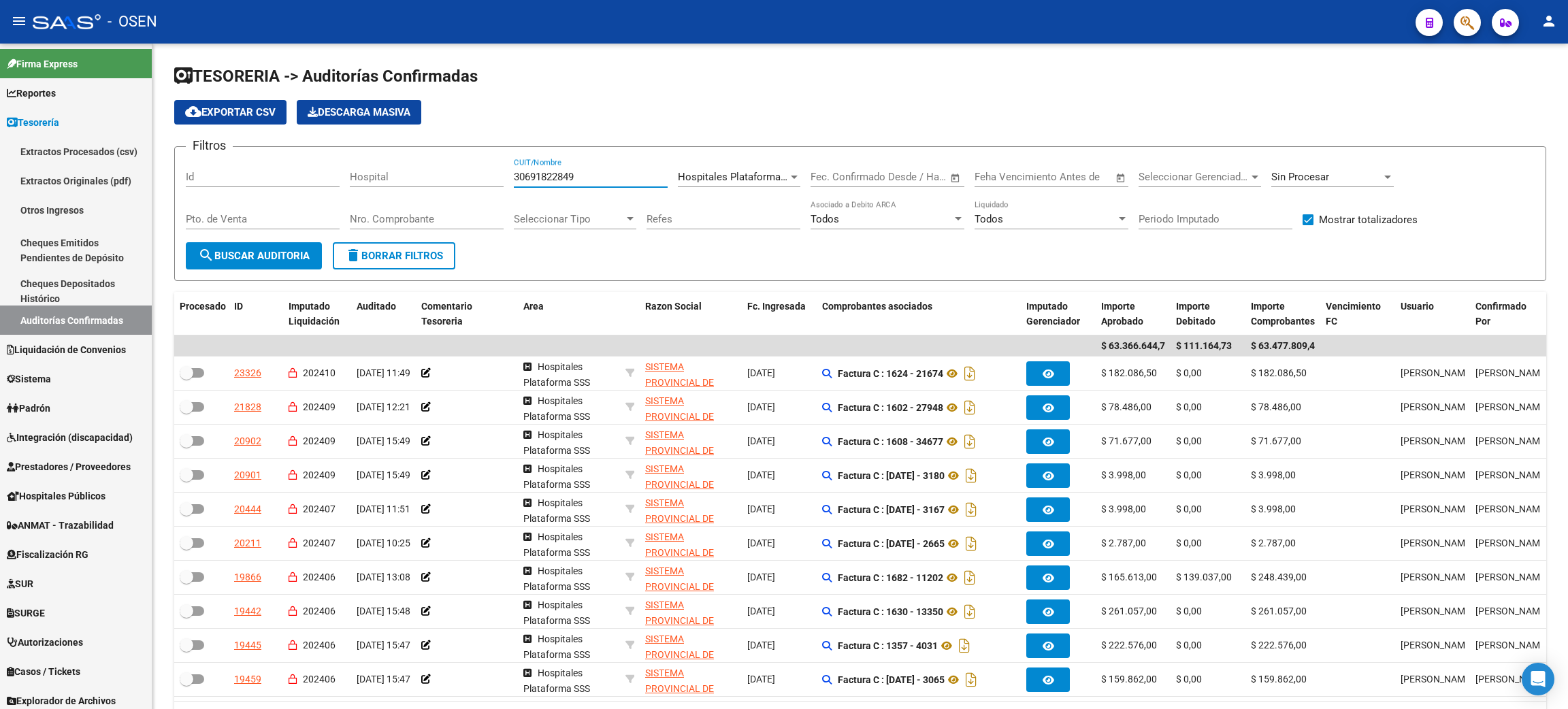
drag, startPoint x: 617, startPoint y: 174, endPoint x: 438, endPoint y: 165, distance: 179.2
click at [438, 162] on div "Filtros Id Hospital 30691822849 CUIT/Nombre Hospitales Plataforma SSS Seleccion…" at bounding box center [859, 200] width 1349 height 84
click at [260, 250] on span "search Buscar Auditoria" at bounding box center [253, 255] width 111 height 12
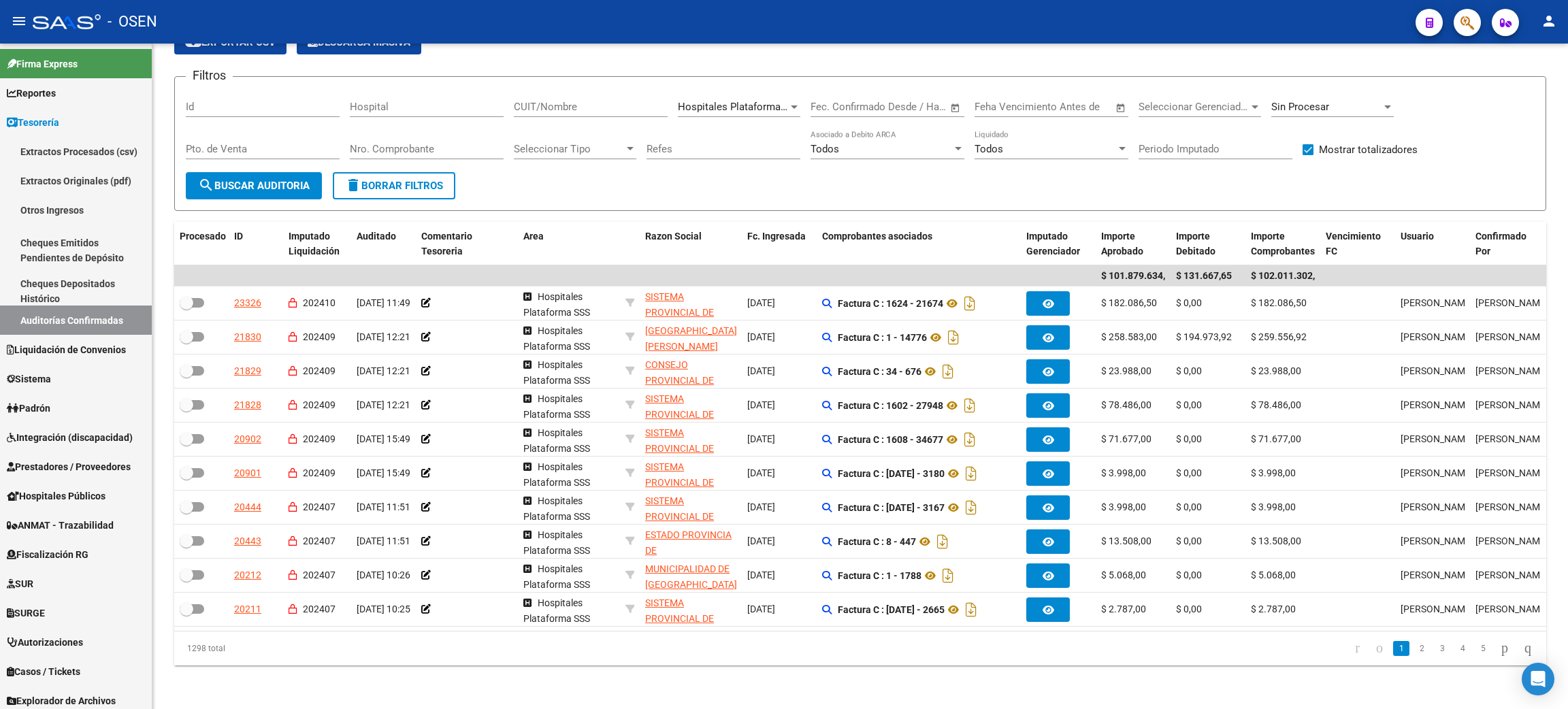
drag, startPoint x: 590, startPoint y: 88, endPoint x: 548, endPoint y: 102, distance: 44.3
click at [590, 100] on input "CUIT/Nombre" at bounding box center [590, 106] width 154 height 12
paste input "30709668923"
click at [284, 180] on span "search Buscar Auditoria" at bounding box center [253, 185] width 111 height 12
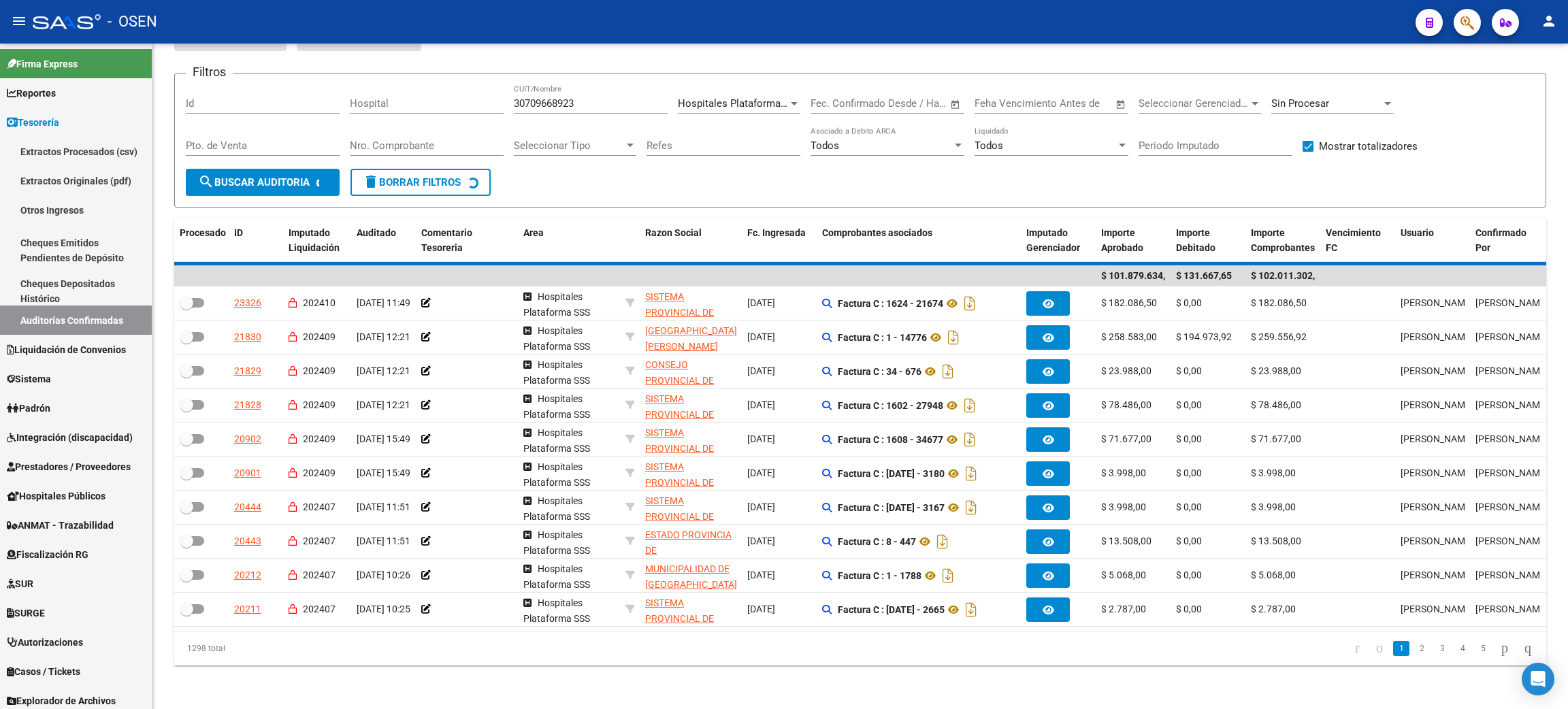
scroll to position [0, 0]
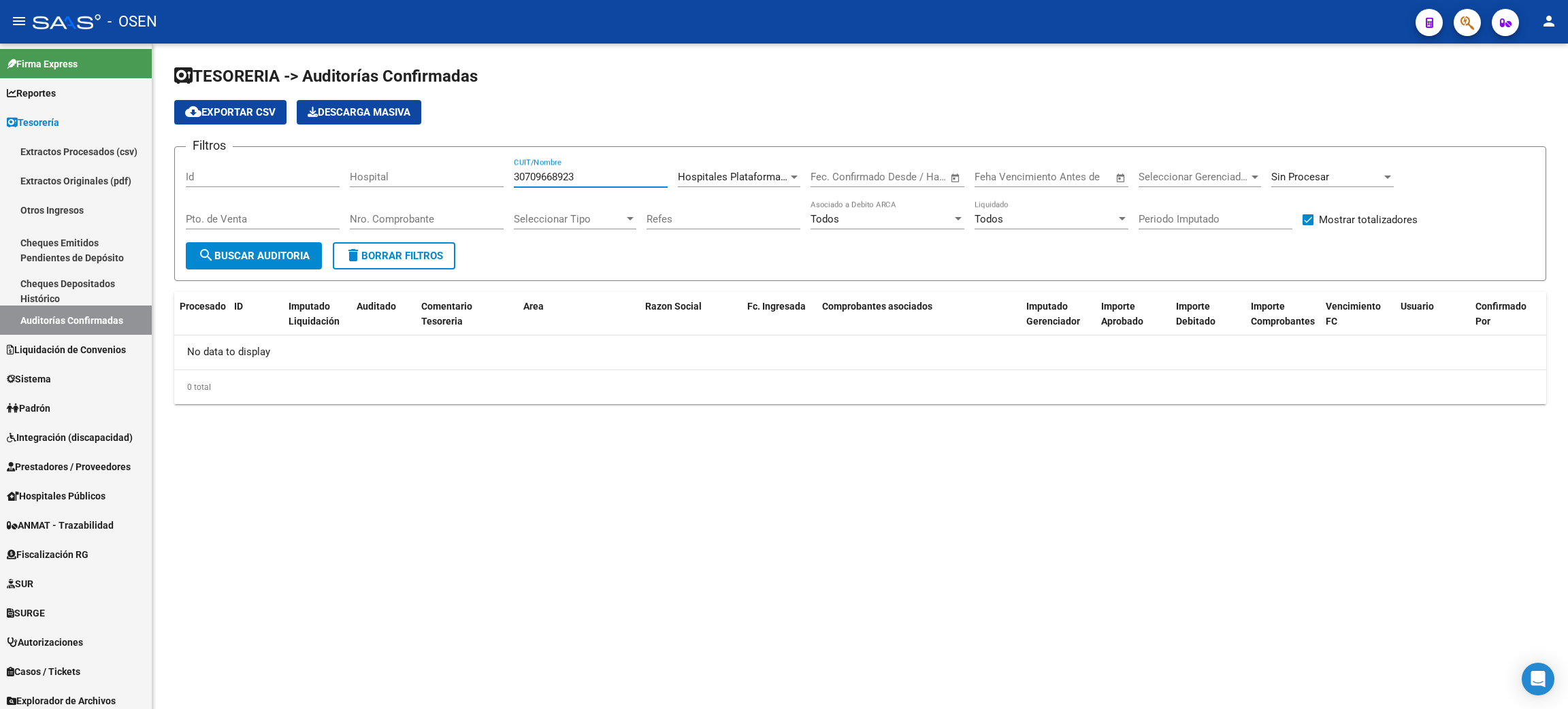
drag, startPoint x: 595, startPoint y: 177, endPoint x: 443, endPoint y: 178, distance: 152.0
click at [444, 175] on div "Filtros Id Hospital 30709668923 CUIT/Nombre Hospitales Plataforma SSS Seleccion…" at bounding box center [859, 200] width 1349 height 84
paste input "675068441"
type input "30675068441"
click at [264, 245] on button "search Buscar Auditoria" at bounding box center [253, 255] width 136 height 27
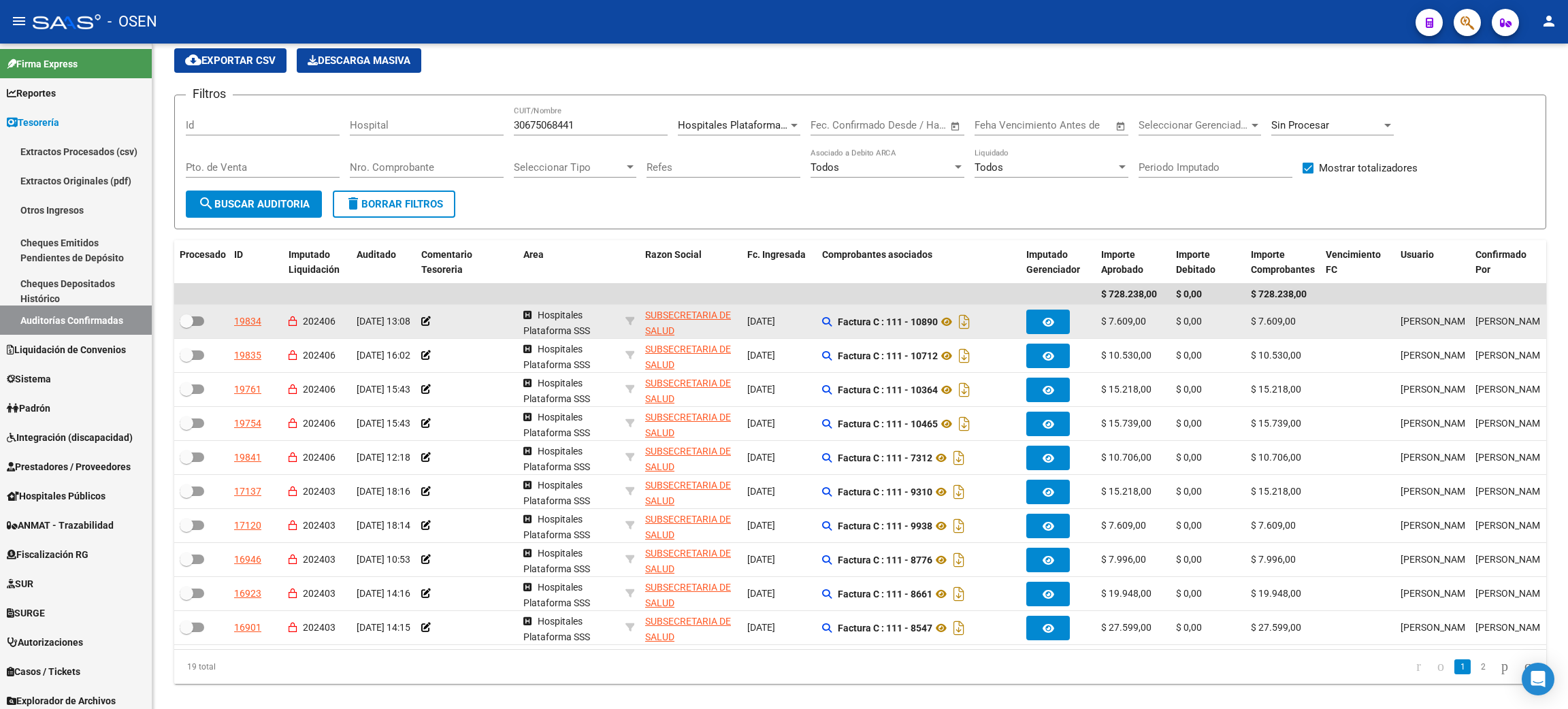
scroll to position [84, 0]
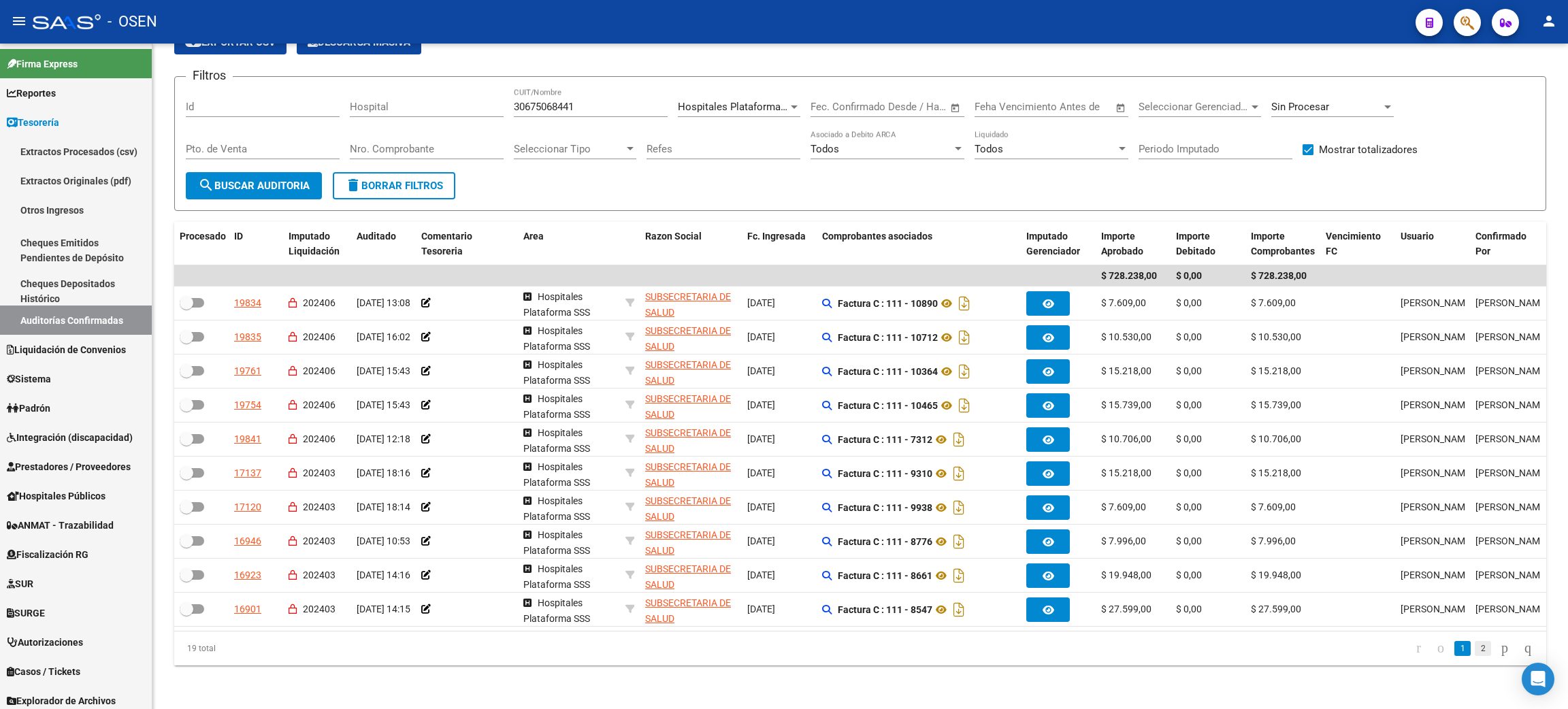
click at [1475, 650] on link "2" at bounding box center [1483, 648] width 16 height 15
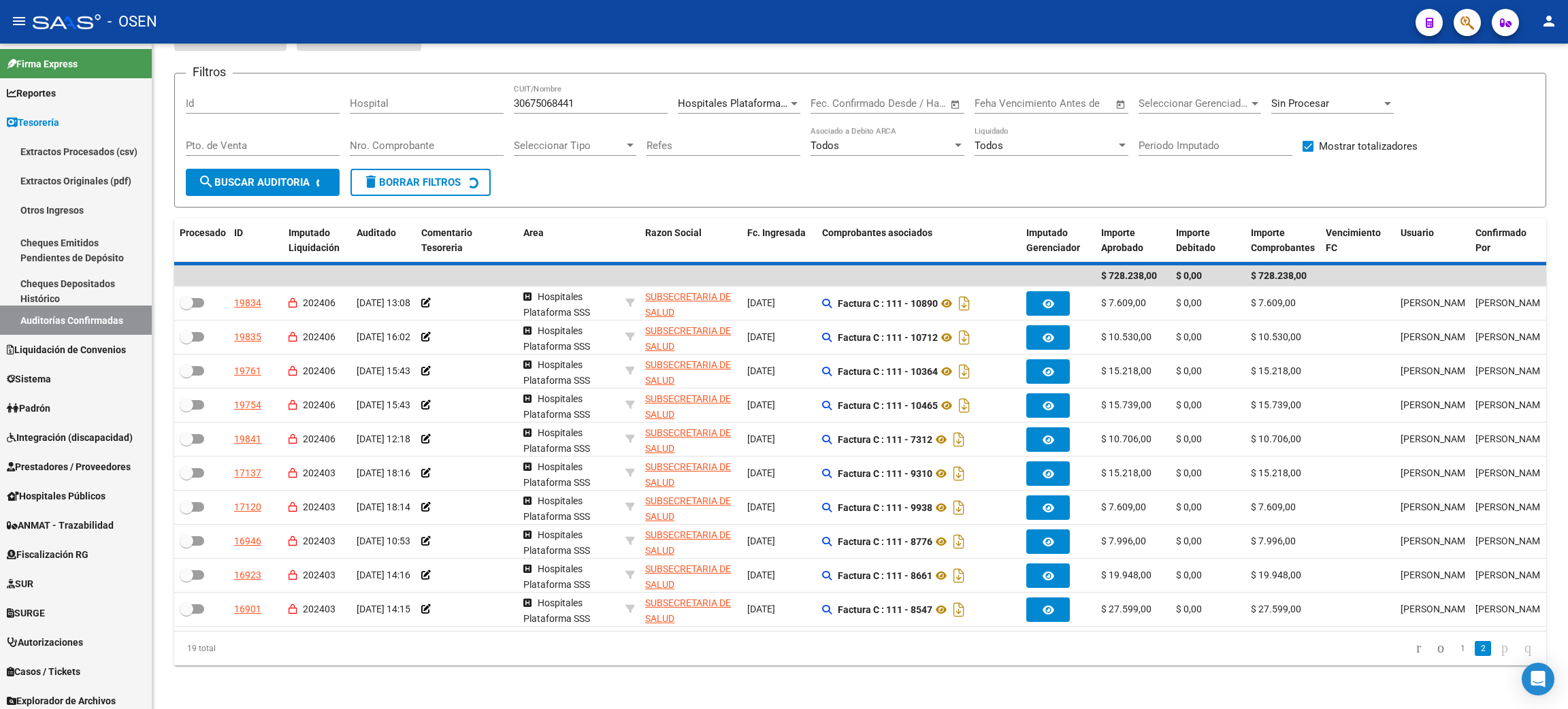
scroll to position [50, 0]
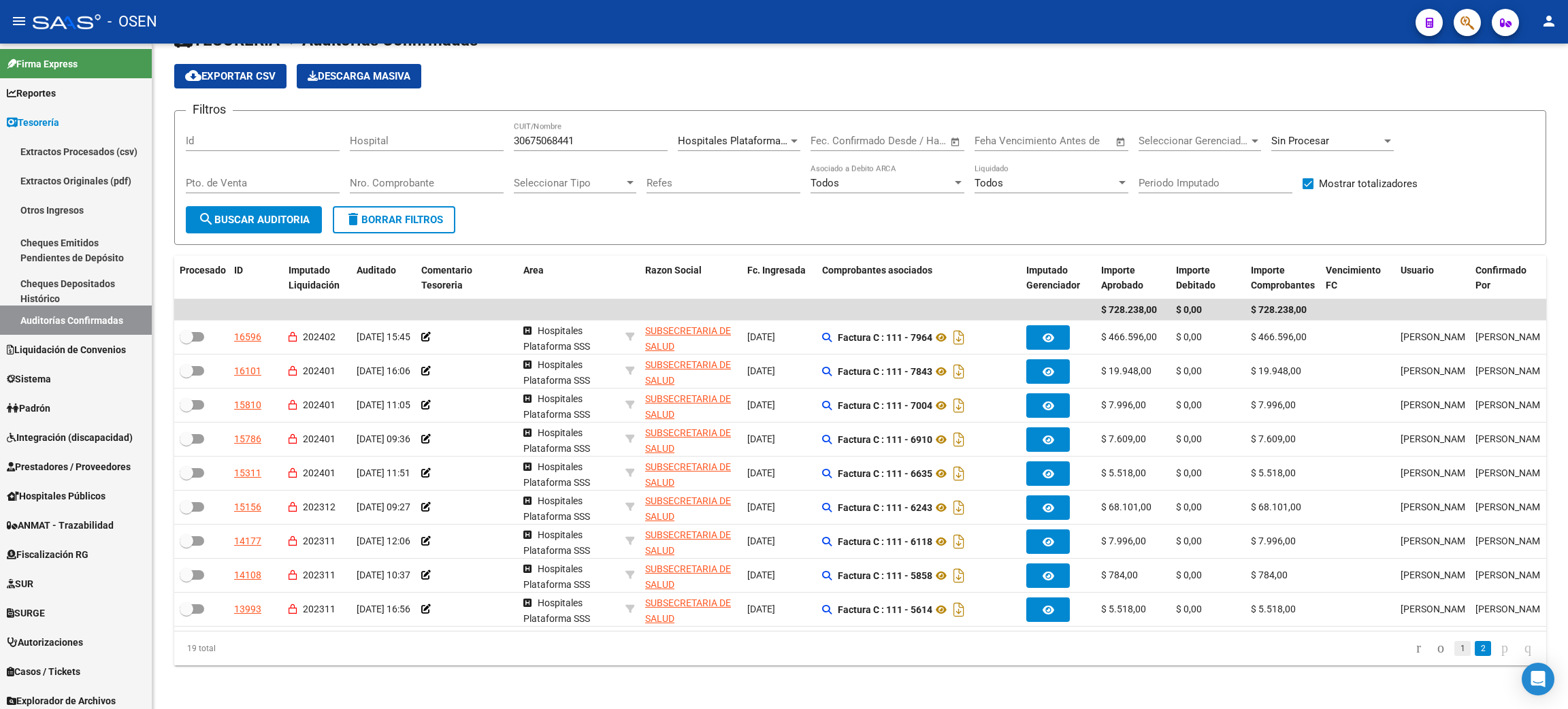
click at [1454, 645] on link "1" at bounding box center [1463, 648] width 16 height 15
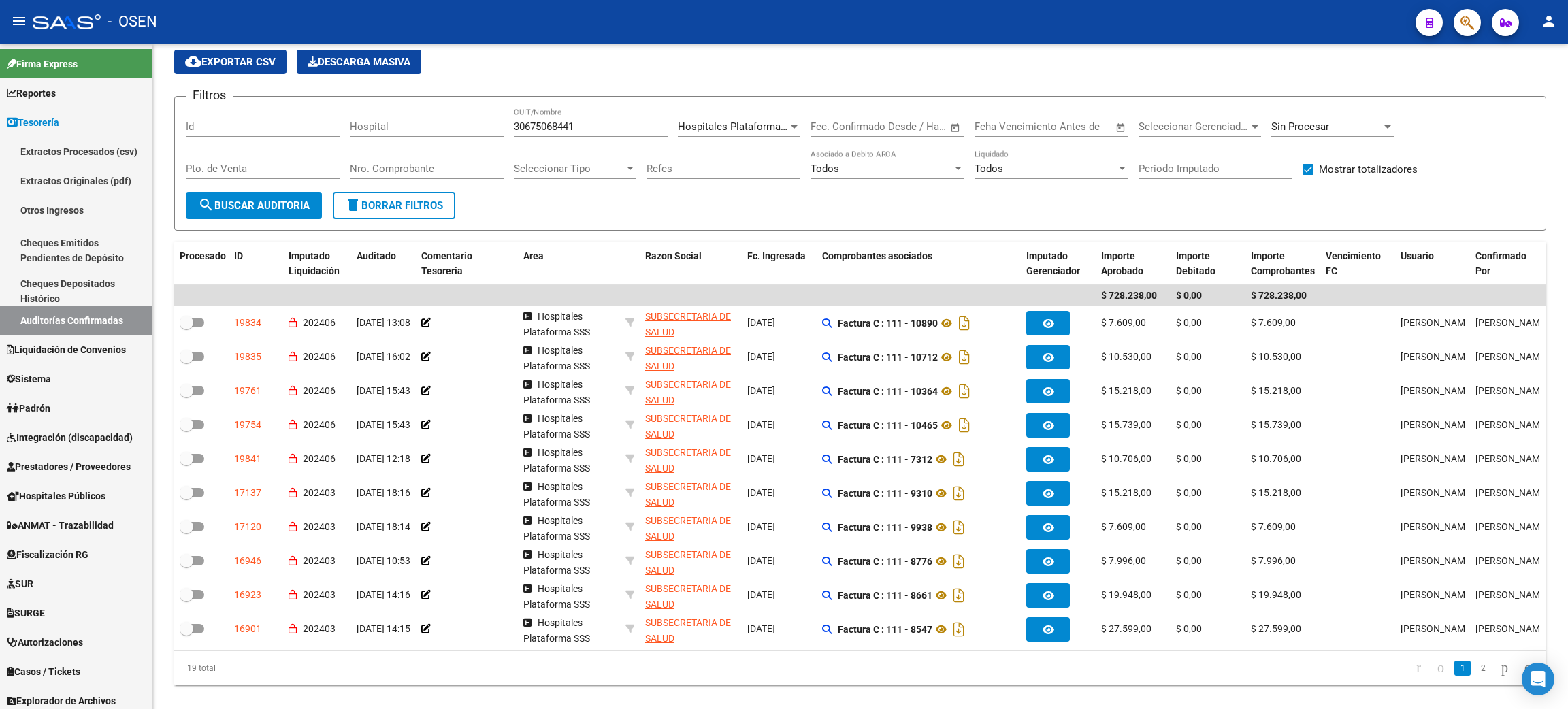
drag, startPoint x: 1139, startPoint y: 630, endPoint x: 1139, endPoint y: 651, distance: 21.0
click at [1139, 651] on datatable-body "$ 728.238,00 $ 0,00 $ 728.238,00 19834 202406 [DATE] 13:08 Hospitales Plataform…" at bounding box center [859, 468] width 1372 height 366
click at [1198, 679] on datatable-pager "1 2" at bounding box center [996, 668] width 1087 height 23
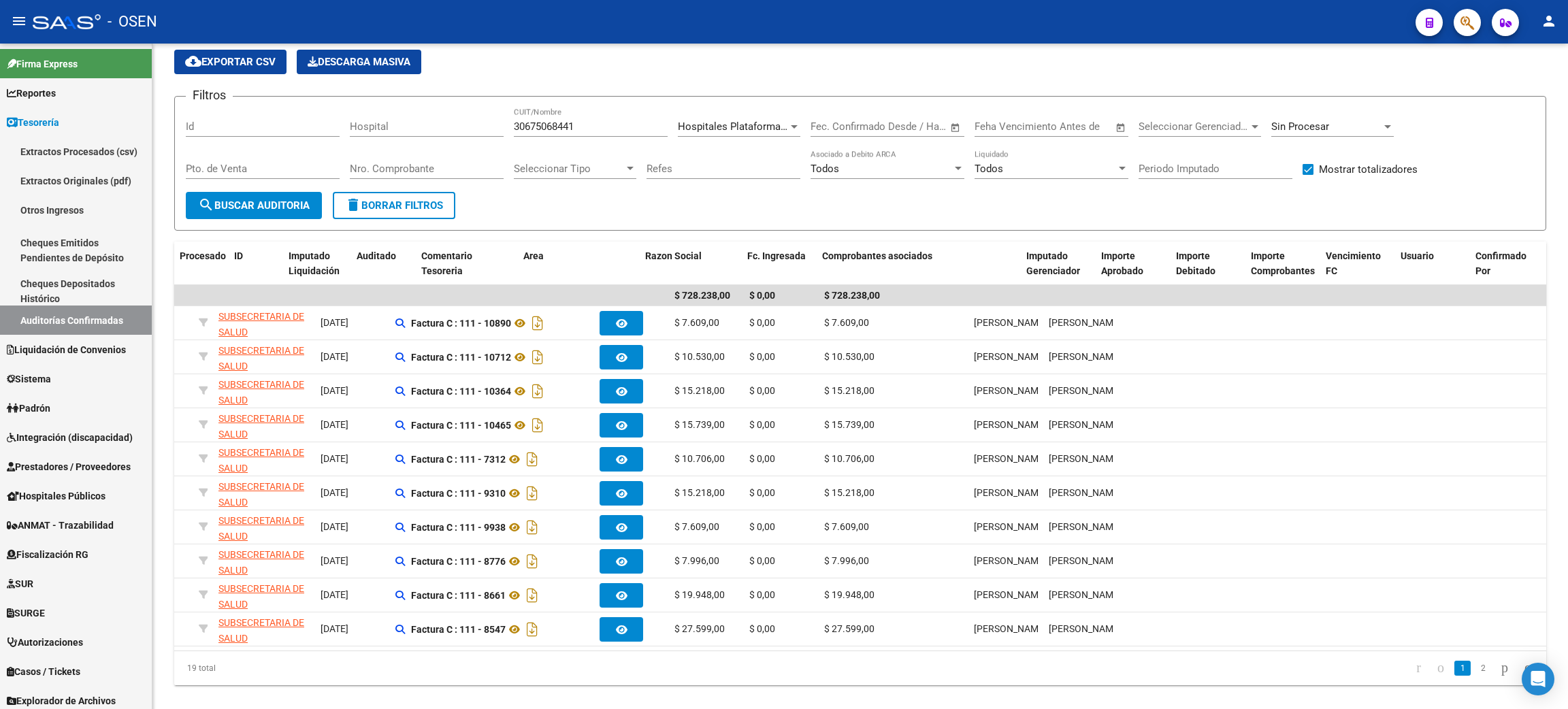
scroll to position [0, 0]
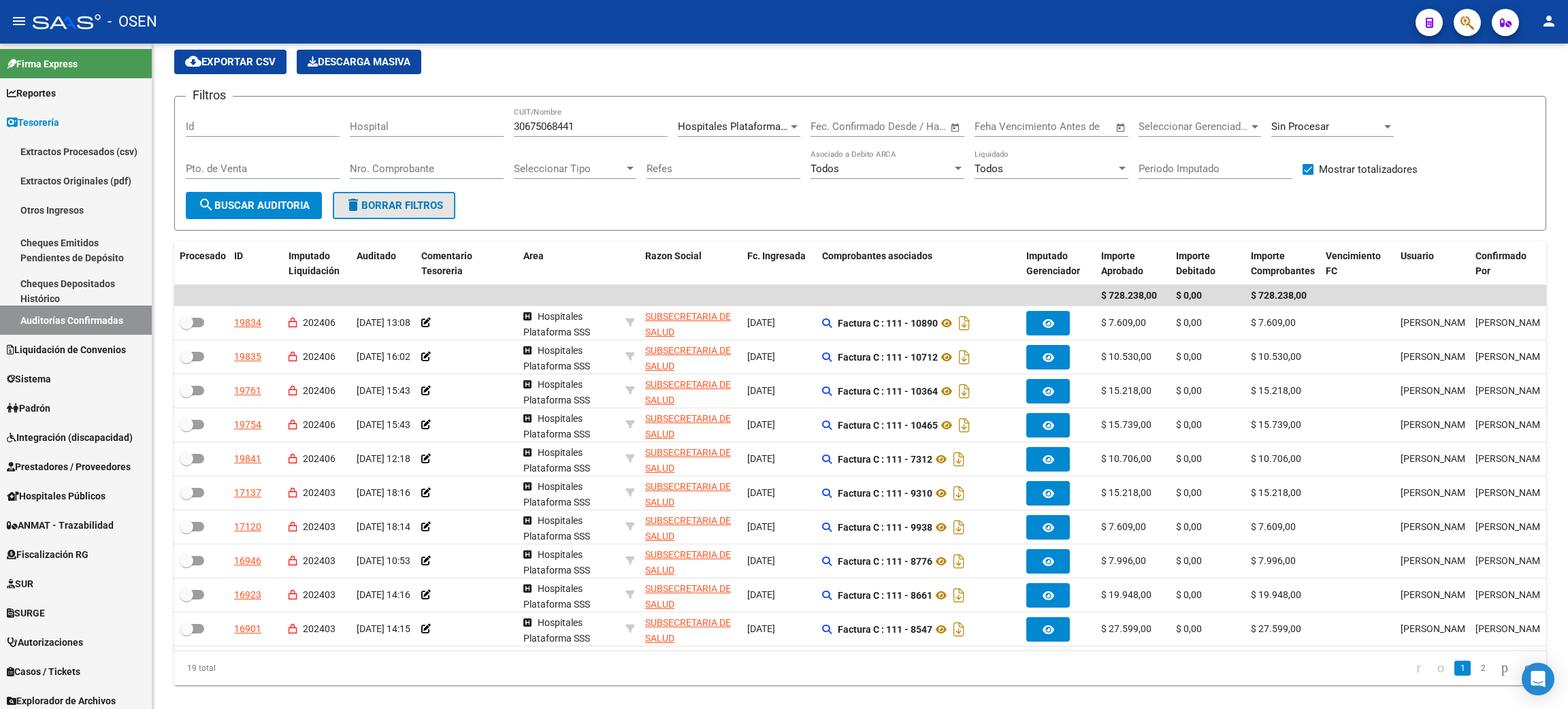
drag, startPoint x: 430, startPoint y: 207, endPoint x: 548, endPoint y: 171, distance: 123.4
click at [438, 206] on span "delete Borrar Filtros" at bounding box center [394, 205] width 98 height 12
checkbox input "false"
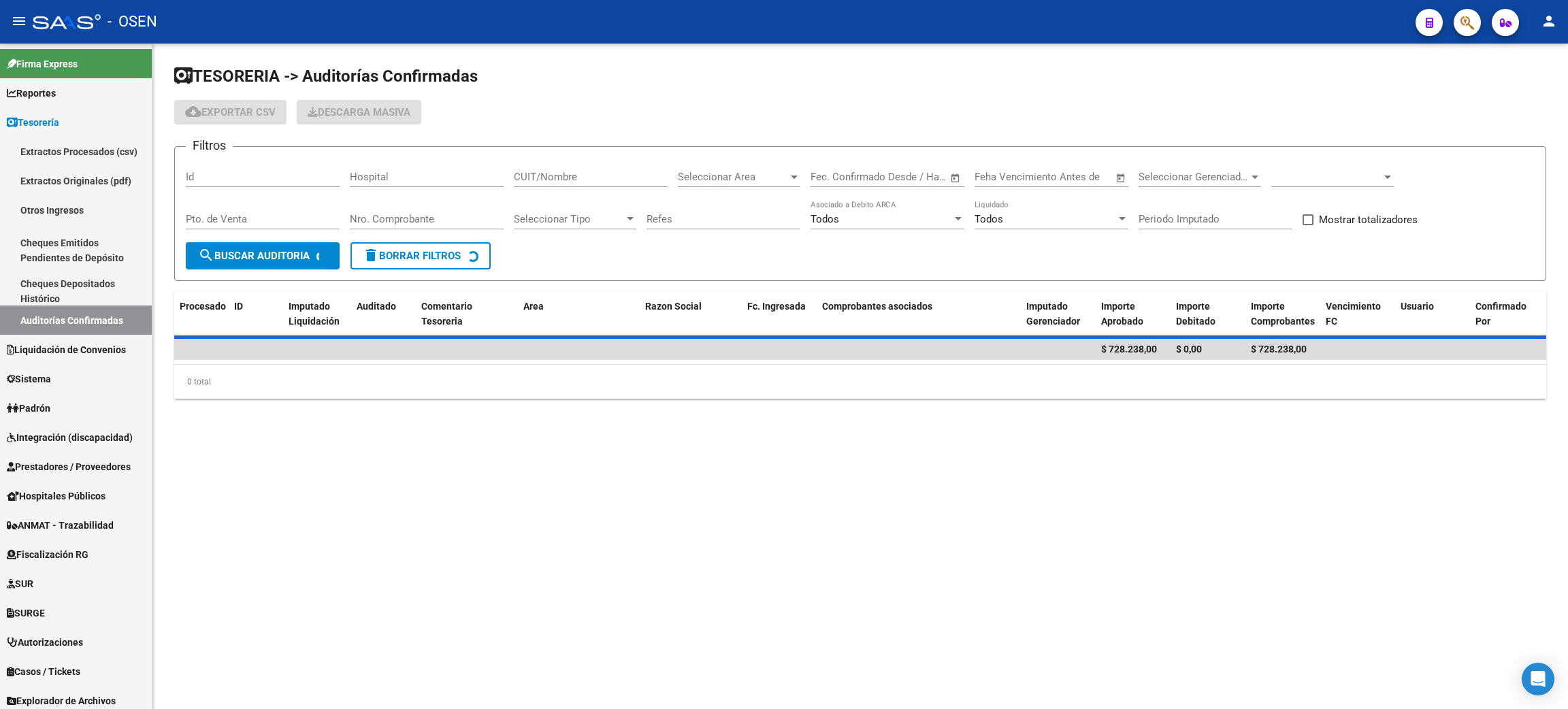
click at [429, 212] on input "Nro. Comprobante" at bounding box center [426, 218] width 154 height 12
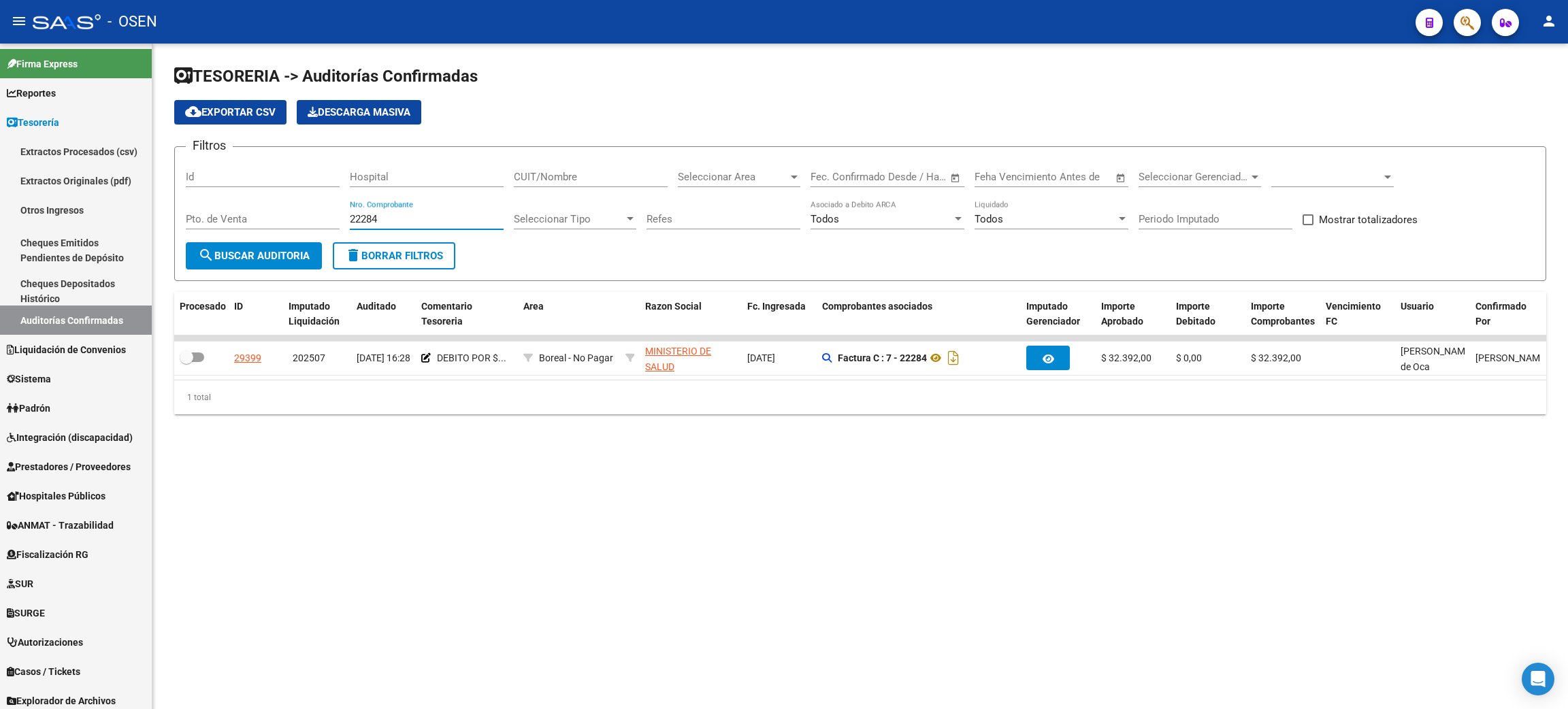
type input "22284"
drag, startPoint x: 1055, startPoint y: 602, endPoint x: 544, endPoint y: 223, distance: 636.2
click at [1055, 601] on mat-sidenav-content "TESORERIA -> Auditorías Confirmadas cloud_download Exportar CSV Descarga Masiva…" at bounding box center [860, 376] width 1416 height 665
click at [54, 343] on span "Liquidación de Convenios" at bounding box center [66, 349] width 119 height 15
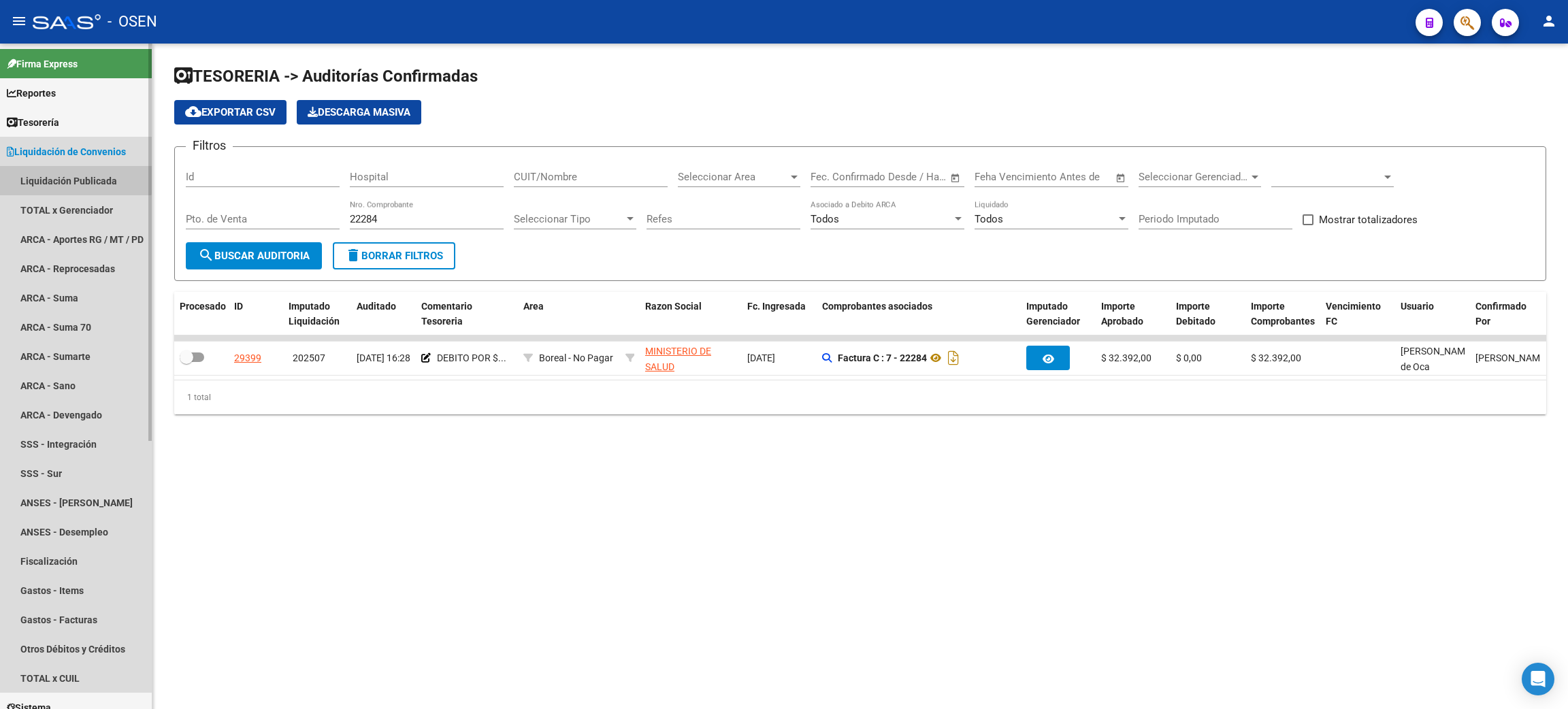
click at [57, 171] on link "Liquidación Publicada" at bounding box center [76, 181] width 152 height 30
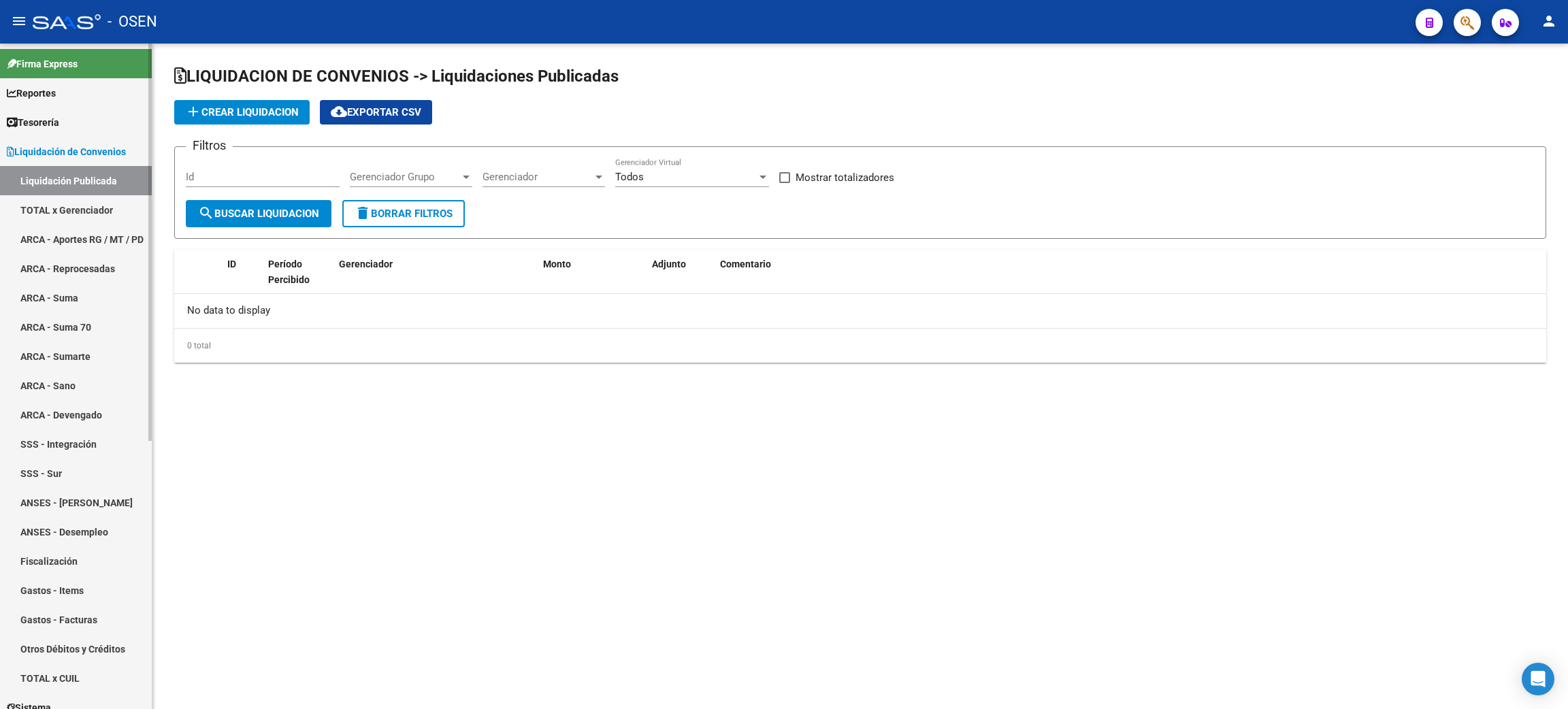
click at [55, 179] on link "Liquidación Publicada" at bounding box center [76, 181] width 152 height 30
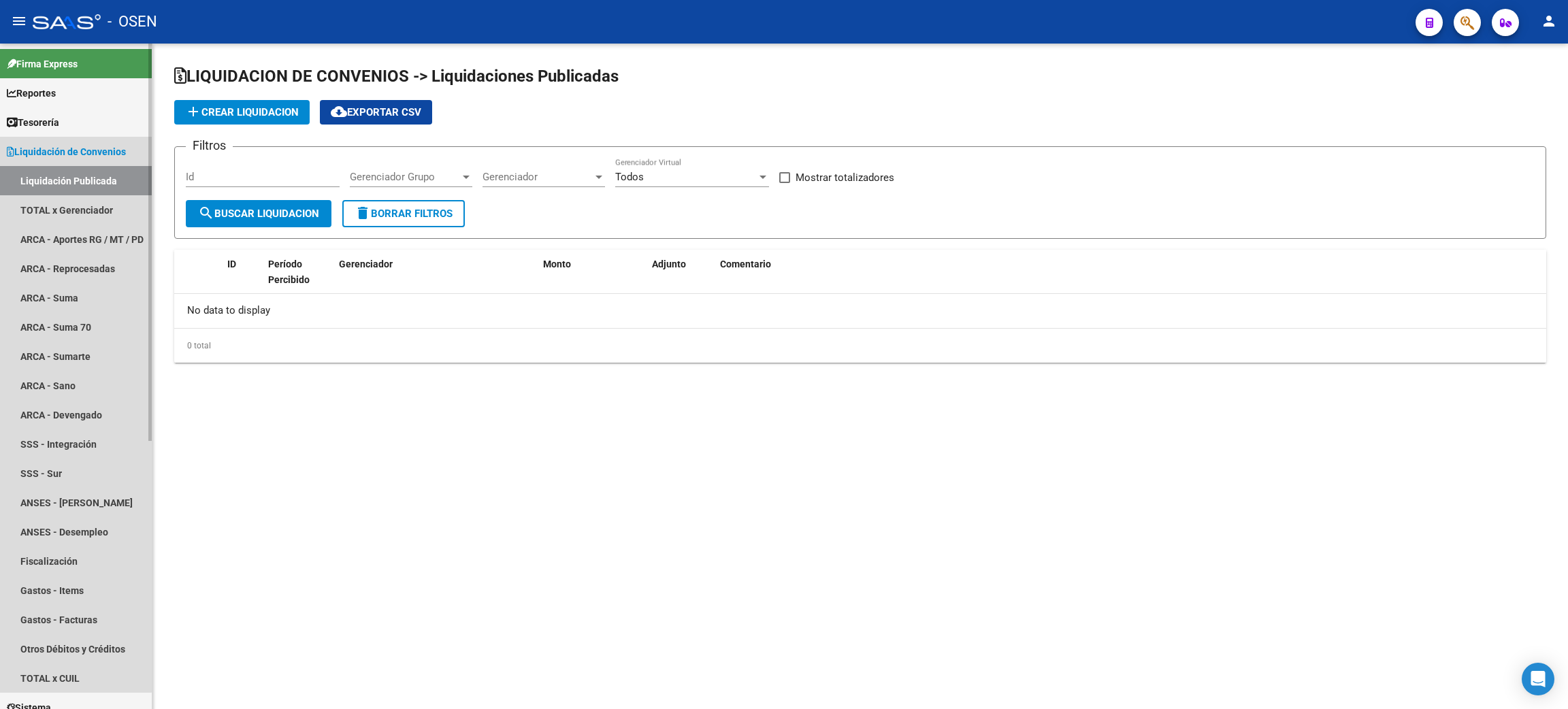
checkbox input "true"
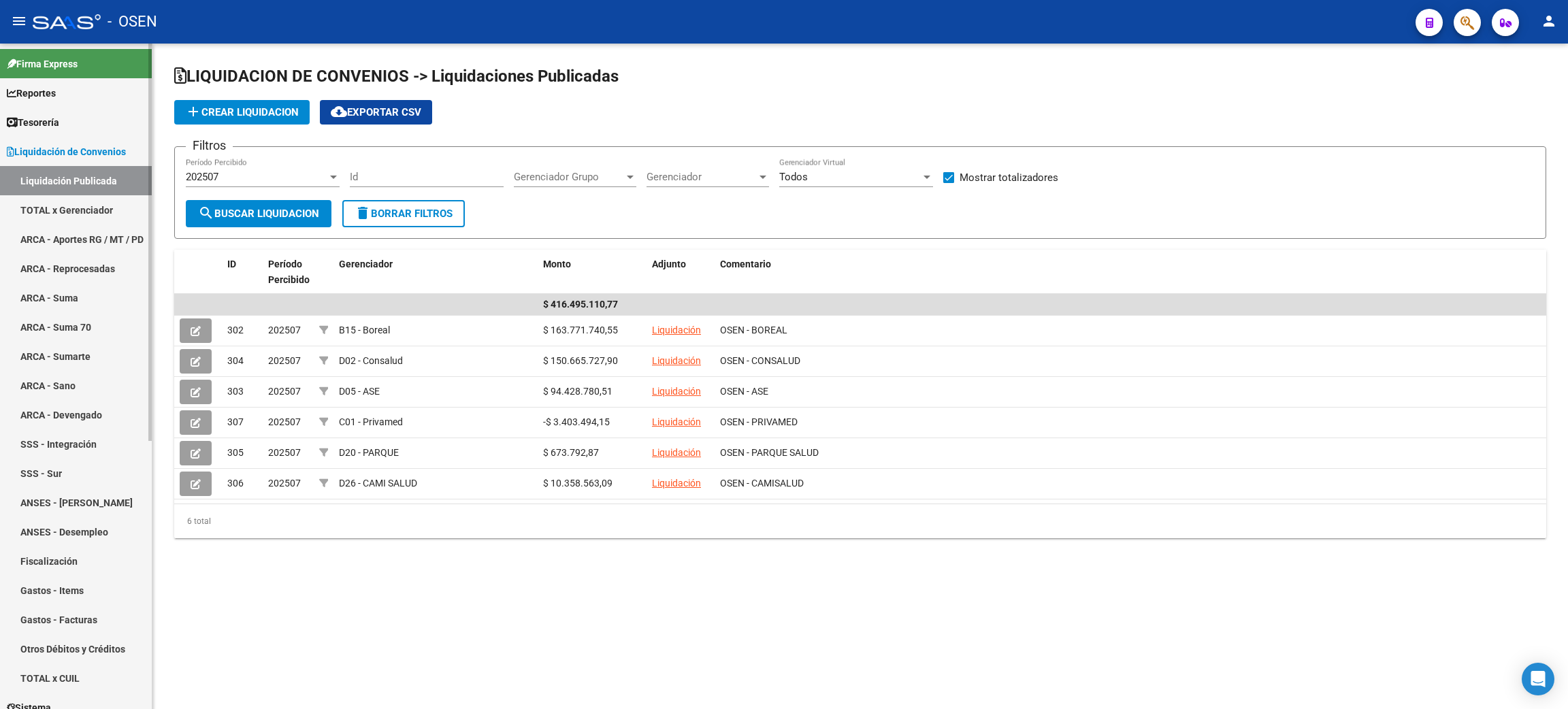
drag, startPoint x: 73, startPoint y: 208, endPoint x: 138, endPoint y: 201, distance: 65.4
click at [73, 208] on link "TOTAL x Gerenciador" at bounding box center [76, 210] width 152 height 30
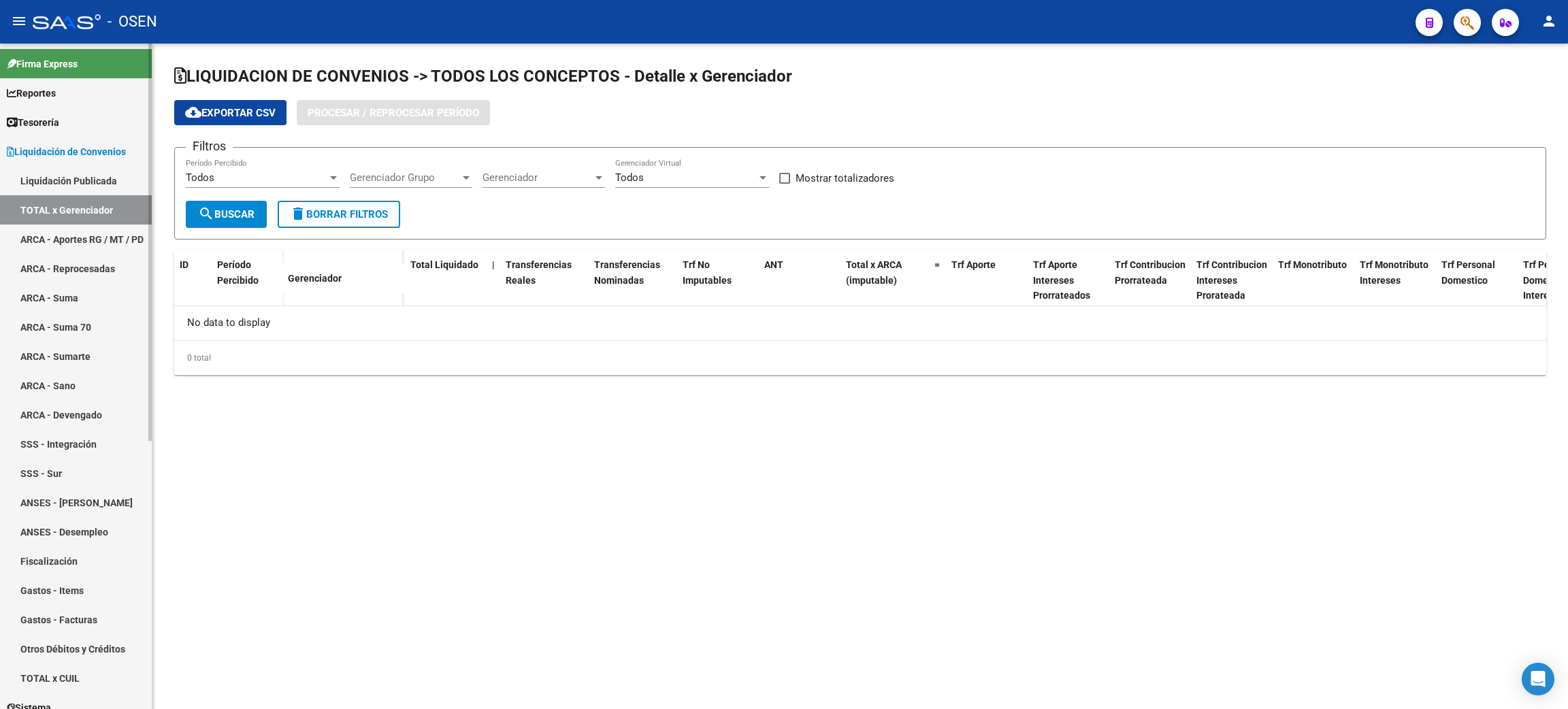
checkbox input "true"
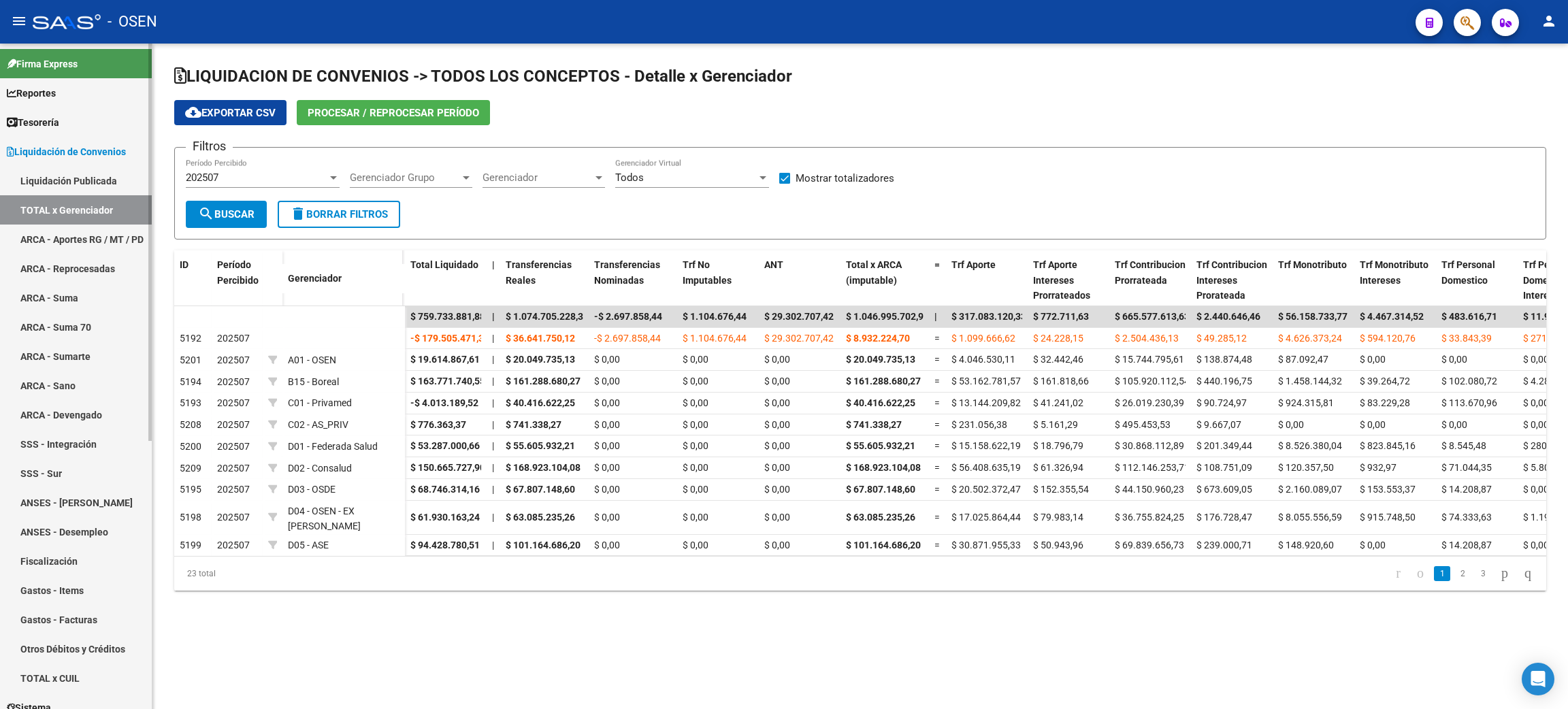
click at [92, 180] on link "Liquidación Publicada" at bounding box center [76, 181] width 152 height 30
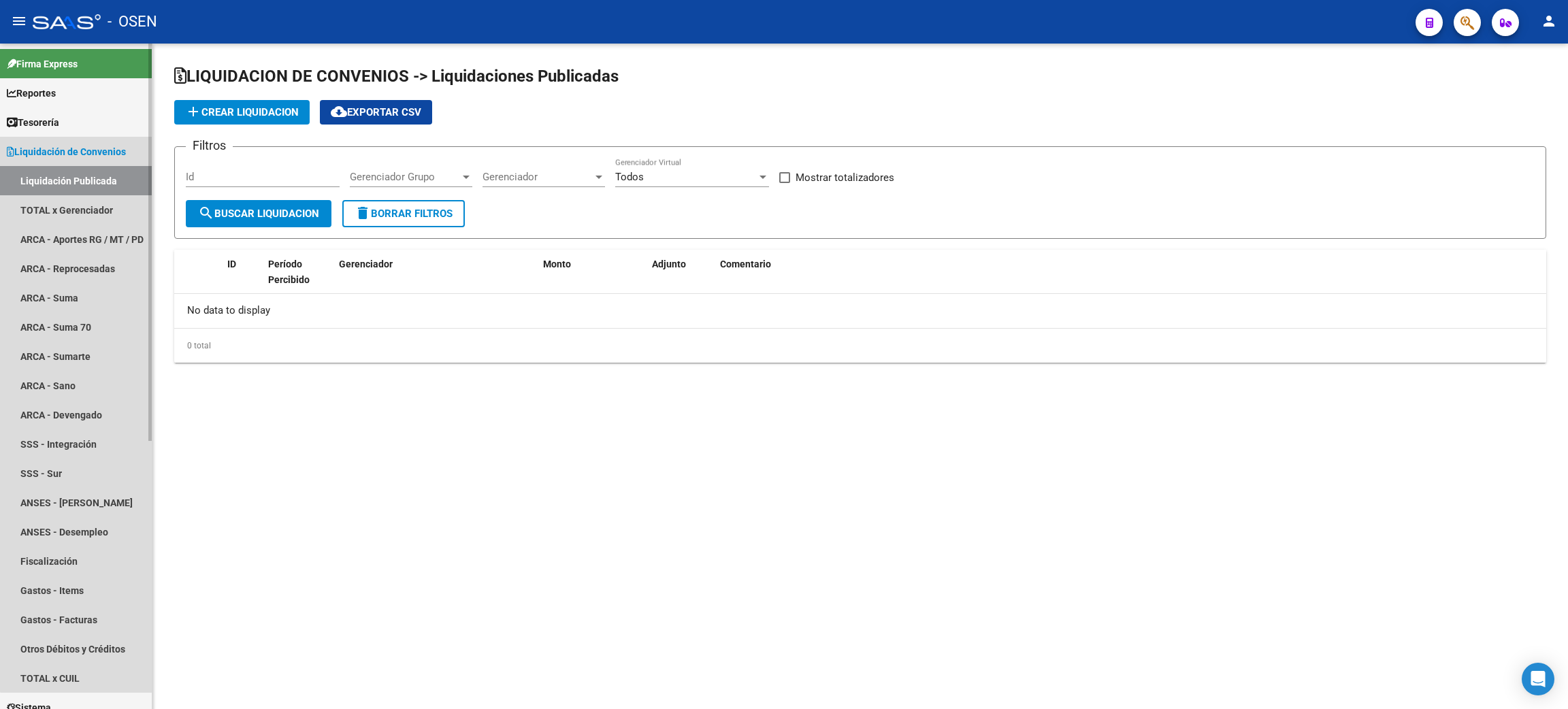
checkbox input "true"
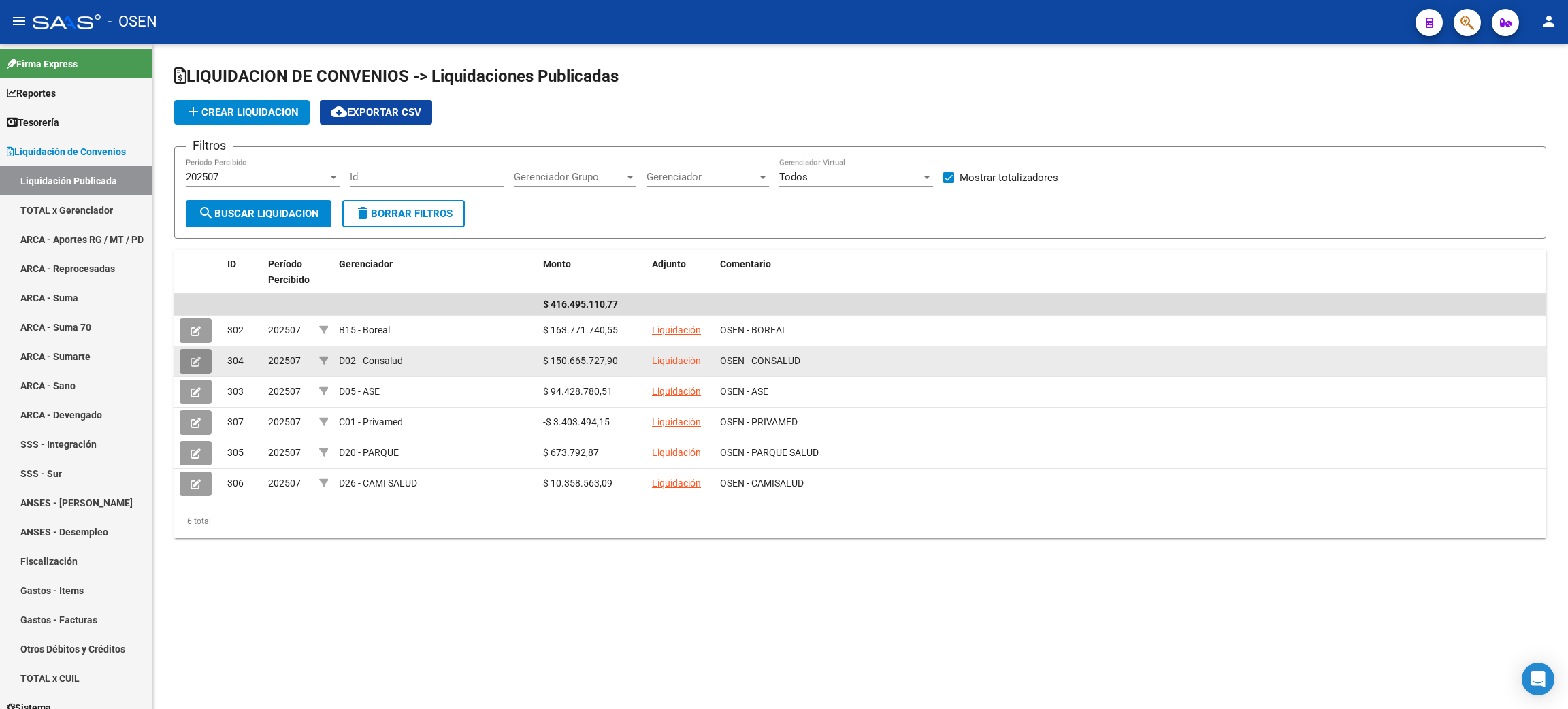
click at [195, 357] on icon at bounding box center [195, 361] width 10 height 10
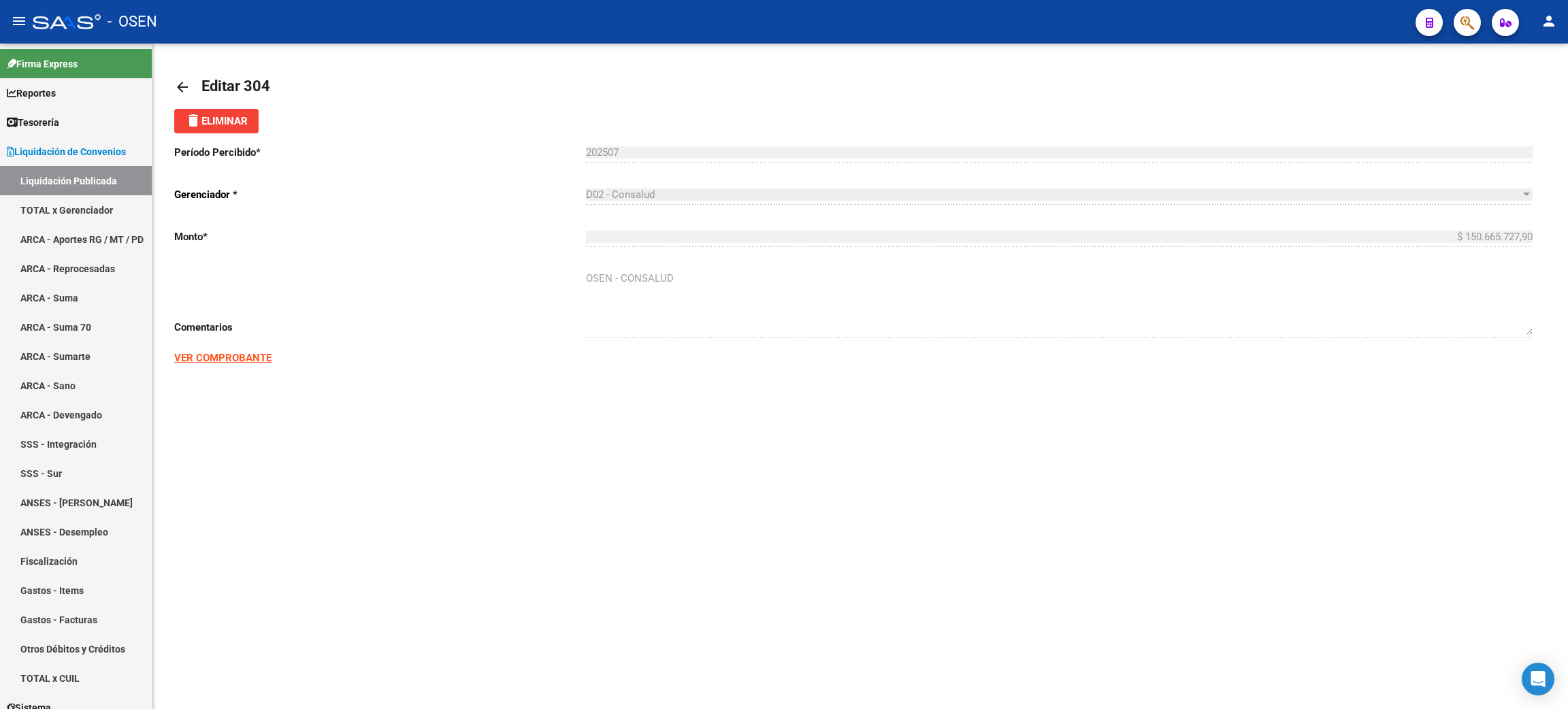
click at [256, 353] on strong "VER COMPROBANTE" at bounding box center [222, 357] width 97 height 12
click at [72, 120] on link "Tesorería" at bounding box center [76, 122] width 152 height 30
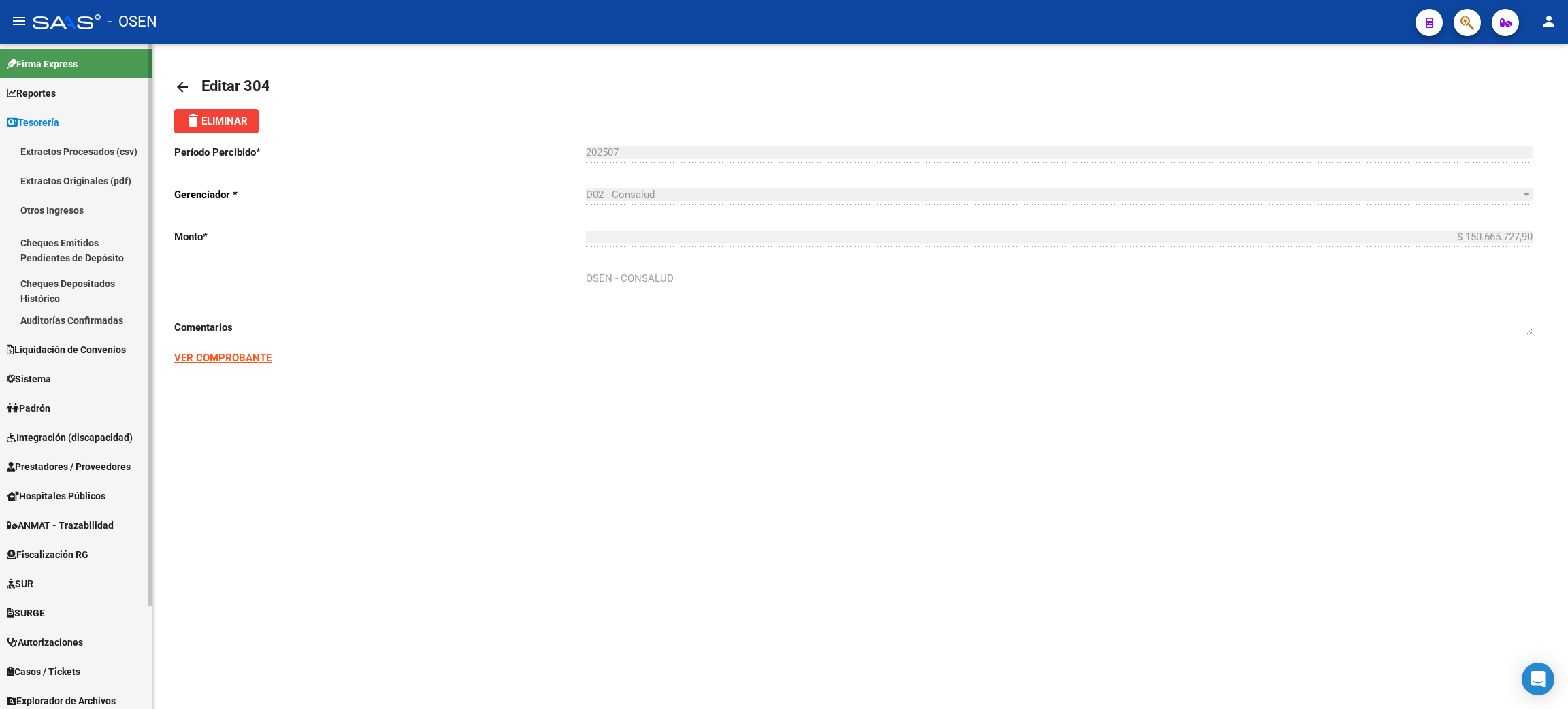
click at [59, 322] on link "Auditorías Confirmadas" at bounding box center [76, 320] width 152 height 30
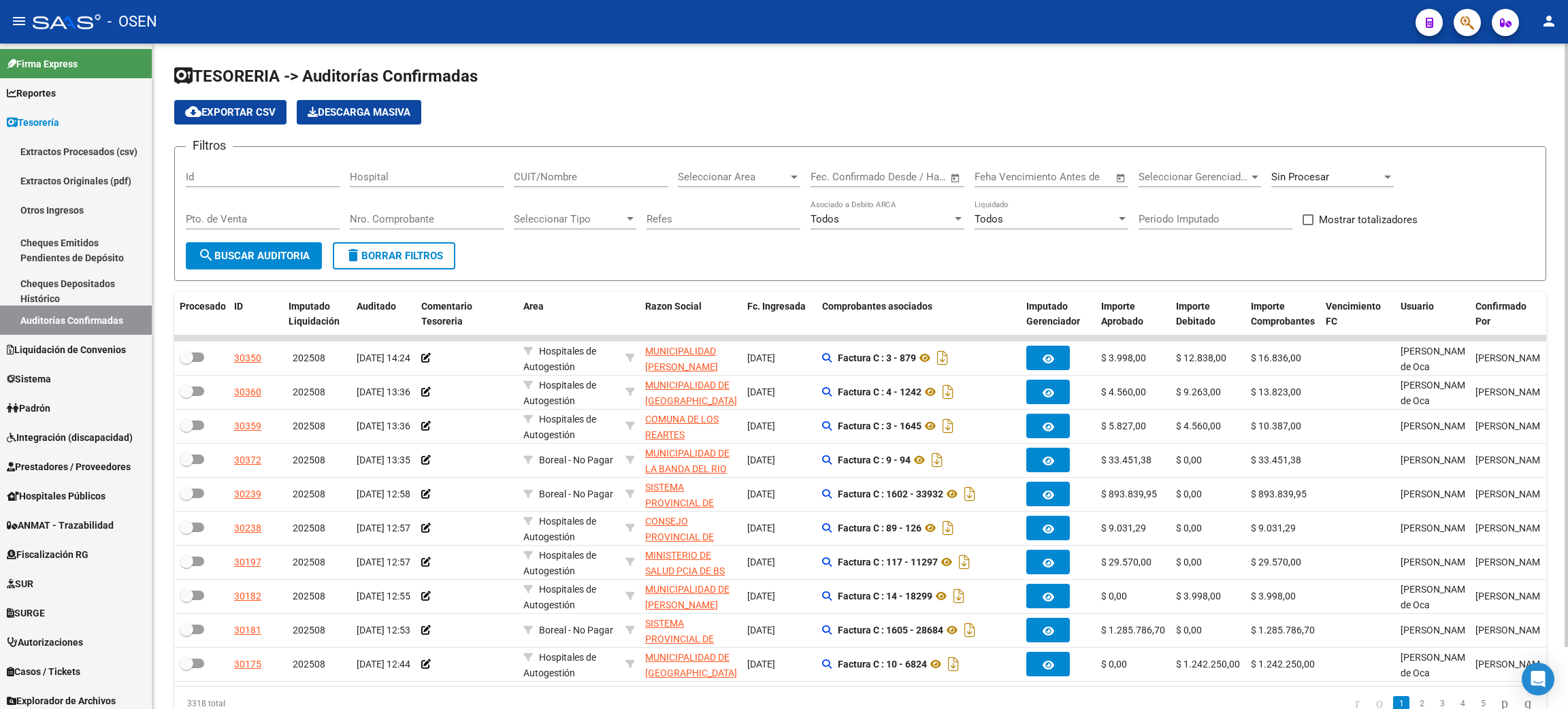
click at [721, 188] on div "Seleccionar Area Seleccionar Area" at bounding box center [739, 179] width 123 height 42
click at [728, 179] on span "Seleccionar Area" at bounding box center [733, 176] width 110 height 12
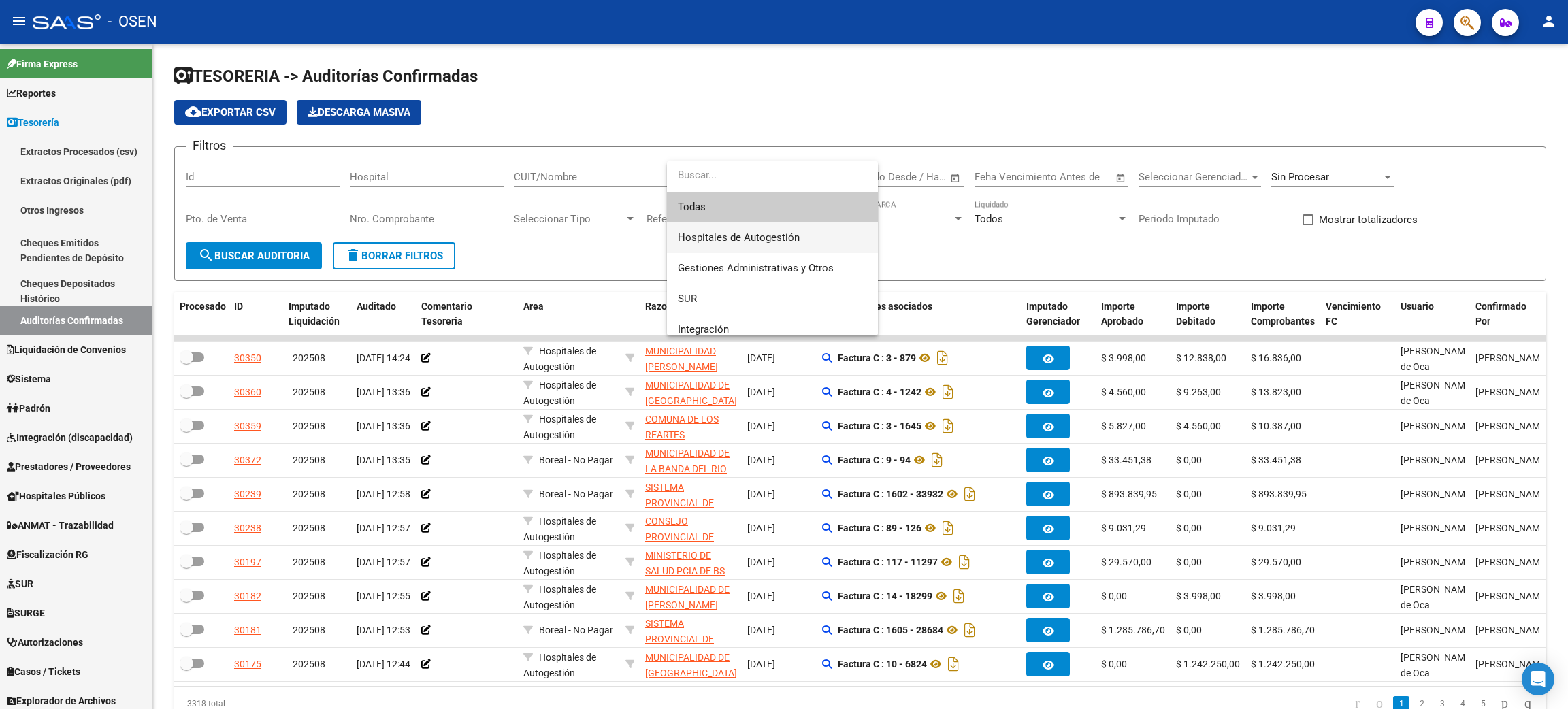
click at [803, 232] on span "Hospitales de Autogestión" at bounding box center [773, 237] width 190 height 30
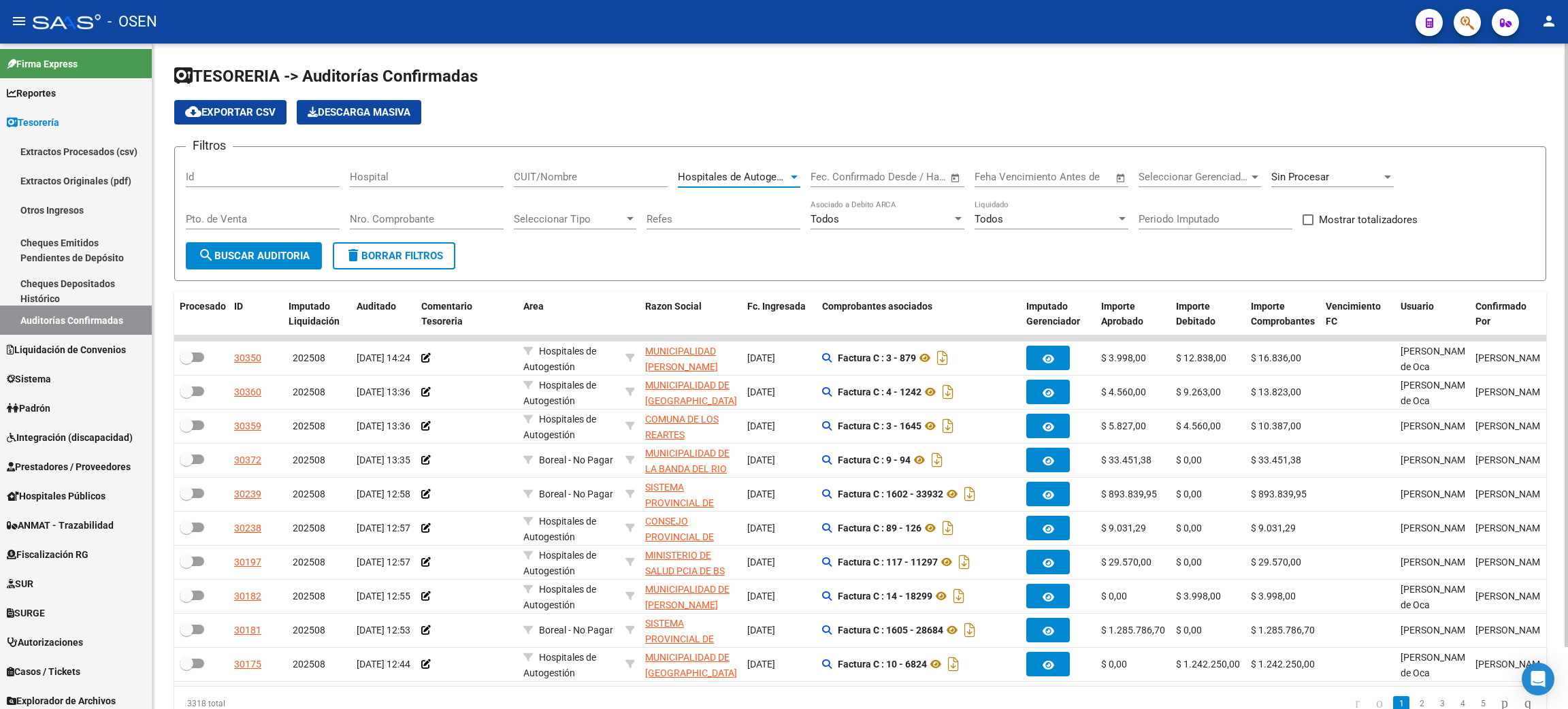
click at [591, 181] on input "CUIT/Nombre" at bounding box center [590, 176] width 154 height 12
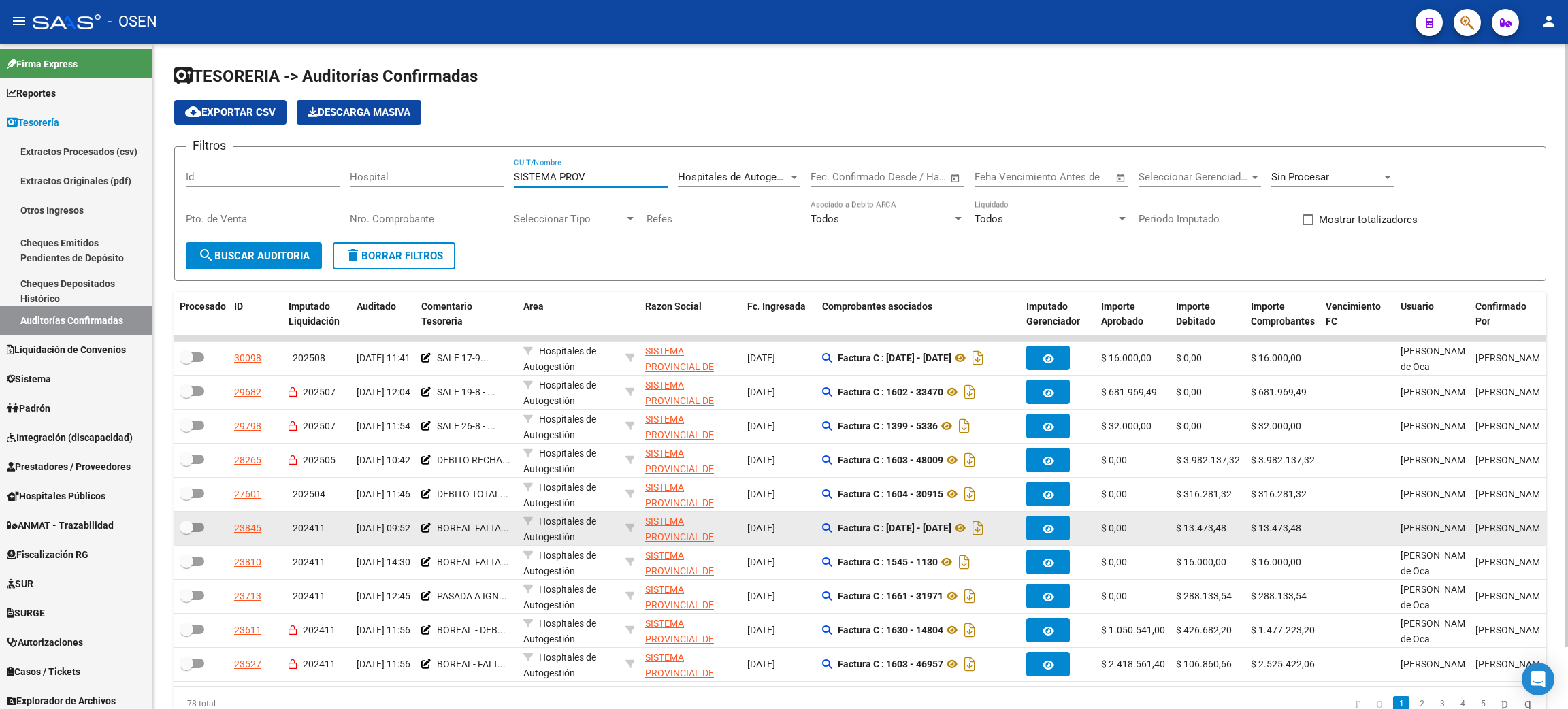
scroll to position [68, 0]
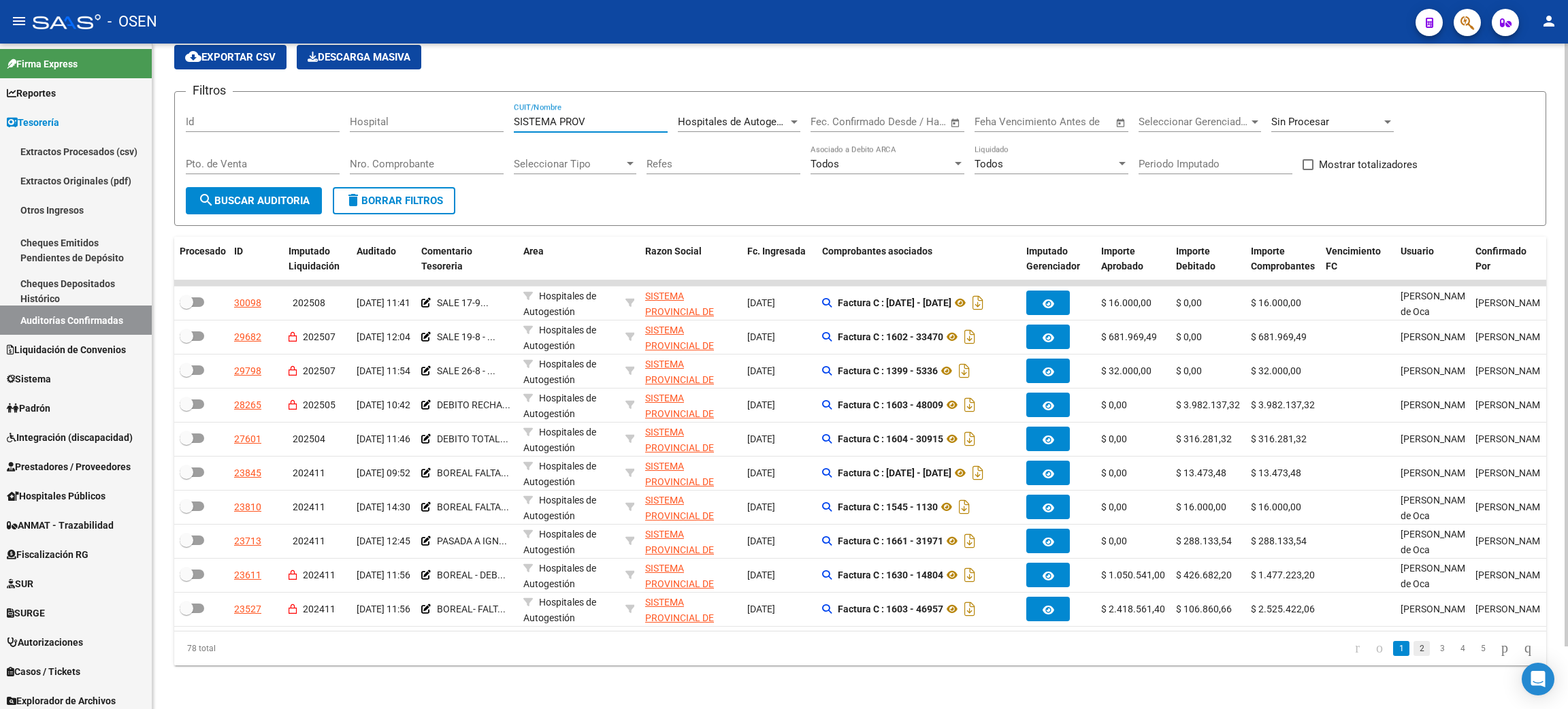
type input "SISTEMA PROV"
click at [1413, 650] on link "2" at bounding box center [1421, 648] width 16 height 15
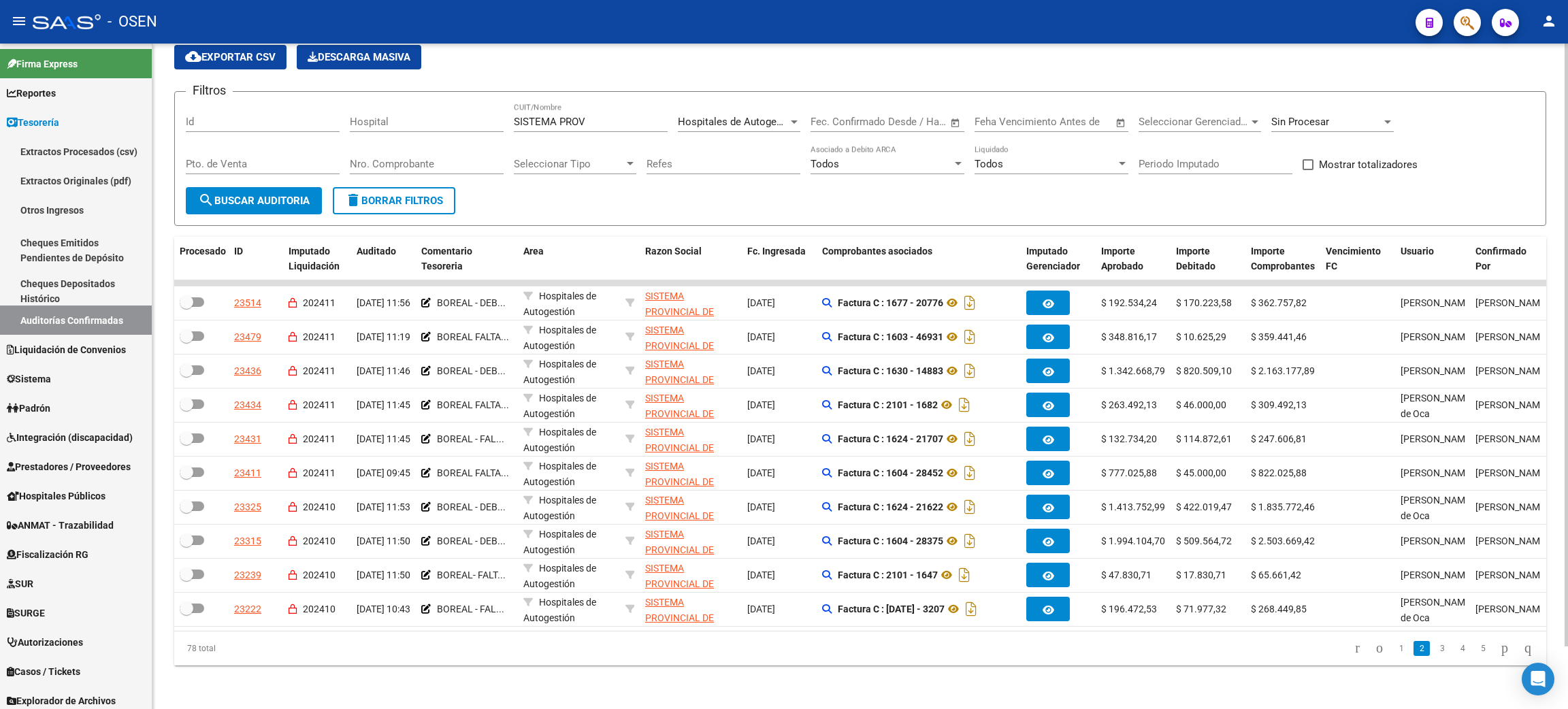
click at [264, 158] on input "Pto. de Venta" at bounding box center [262, 164] width 154 height 12
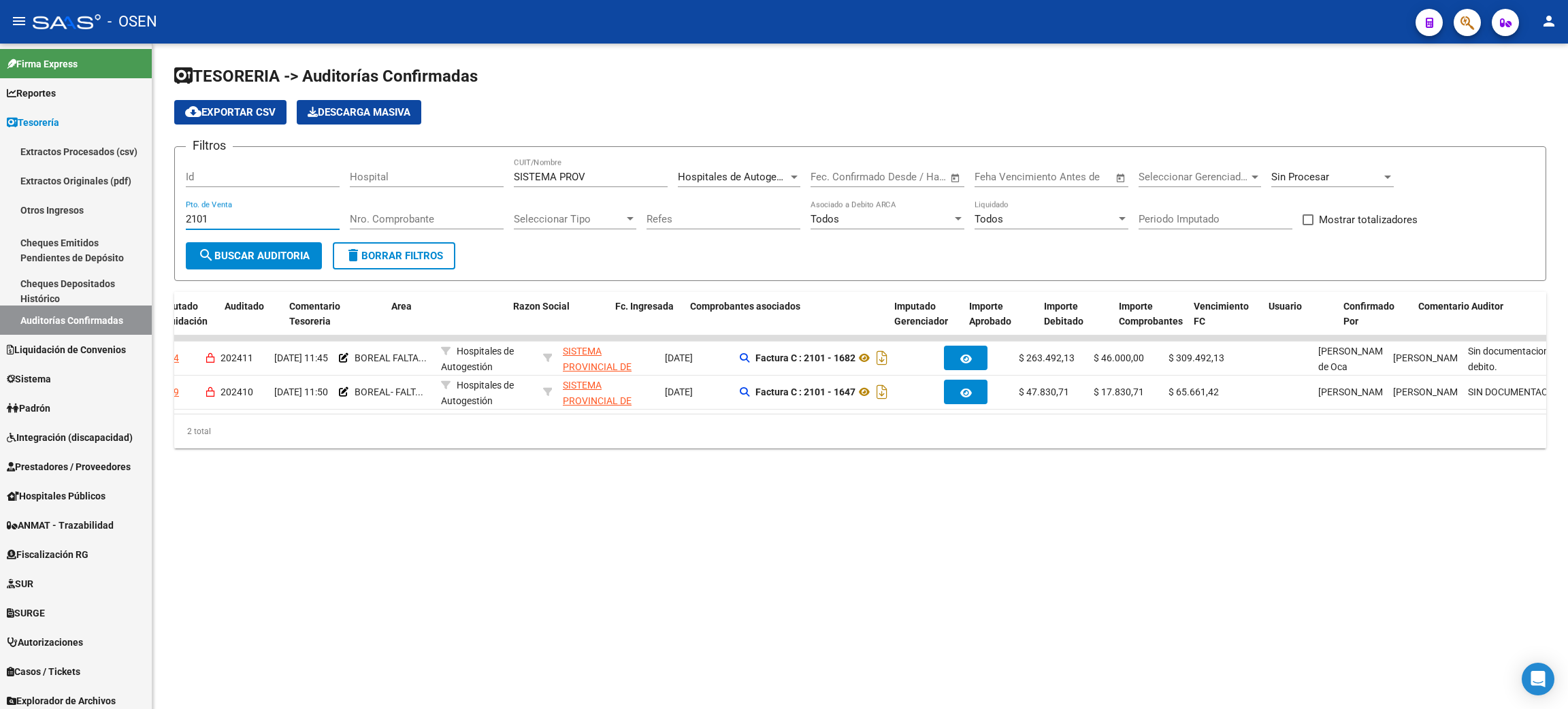
scroll to position [0, 0]
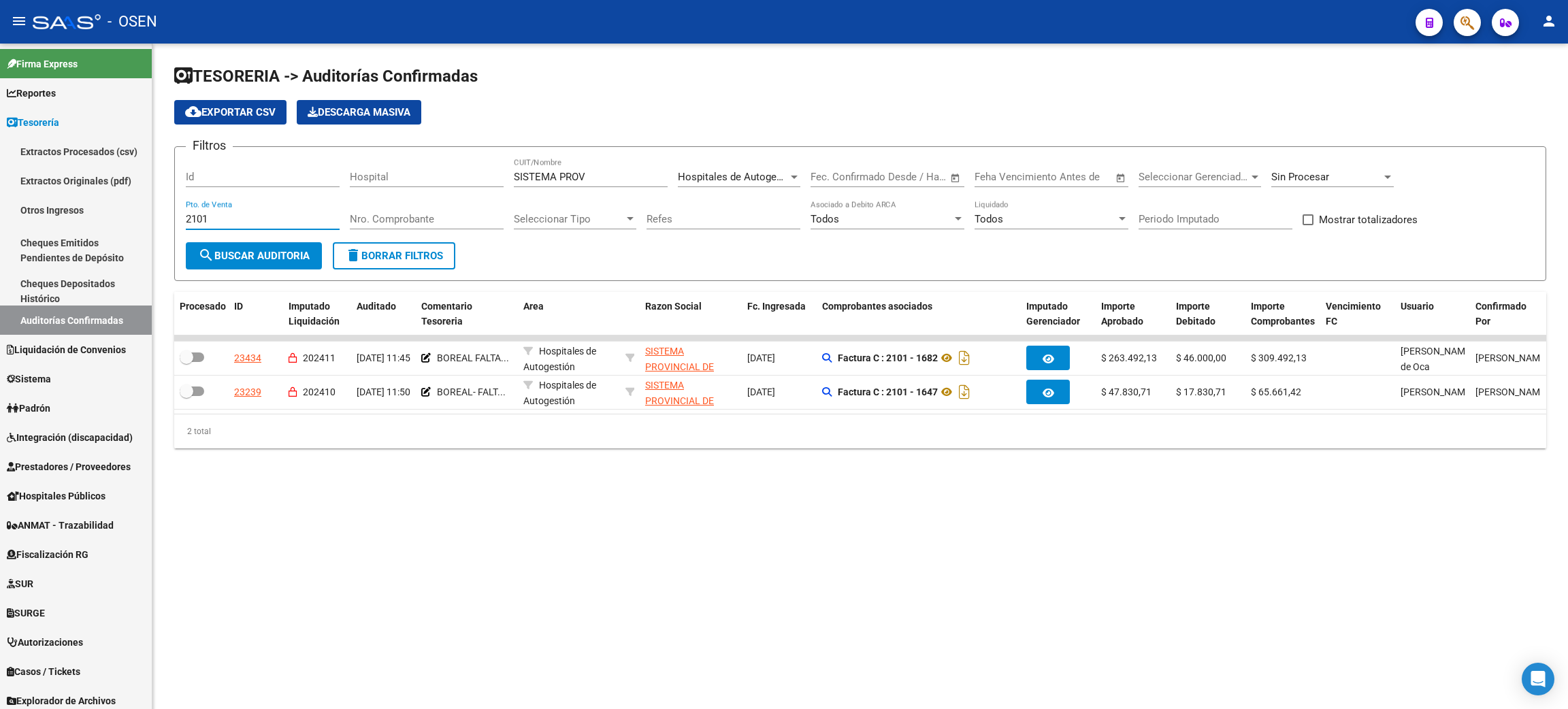
type input "2101"
